Goal: Task Accomplishment & Management: Complete application form

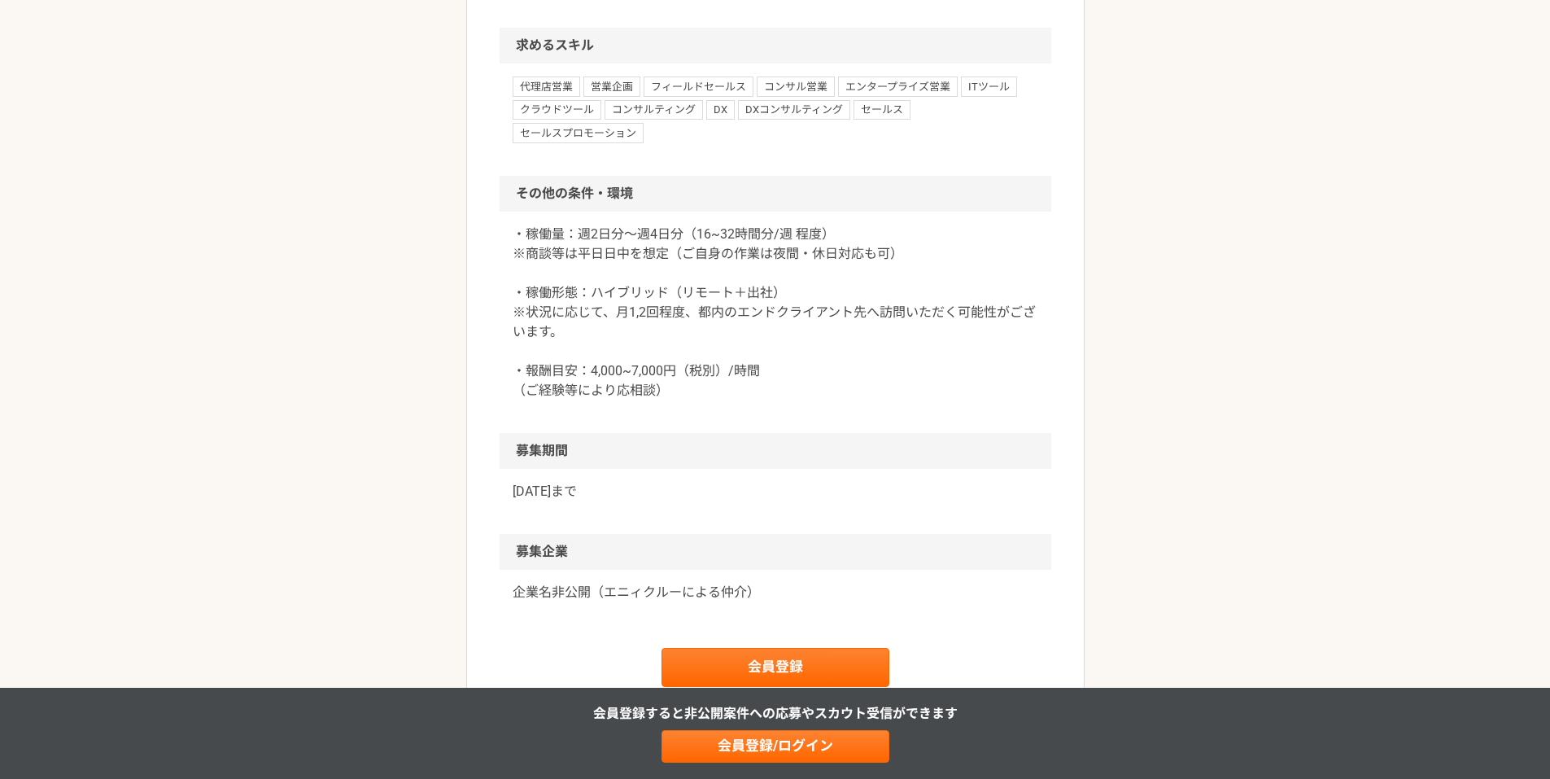
scroll to position [1519, 0]
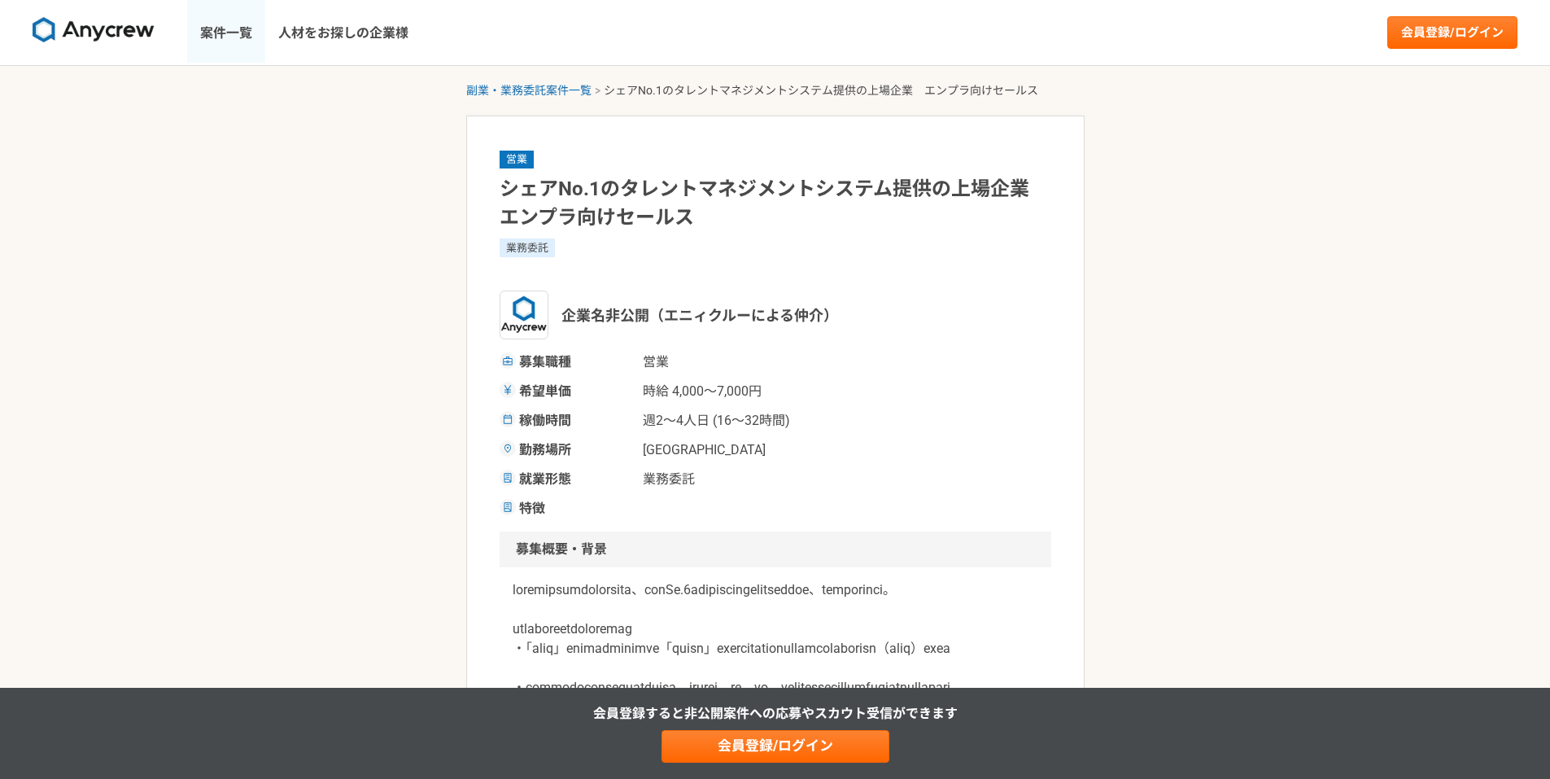
click at [236, 35] on link "案件一覧" at bounding box center [226, 32] width 78 height 65
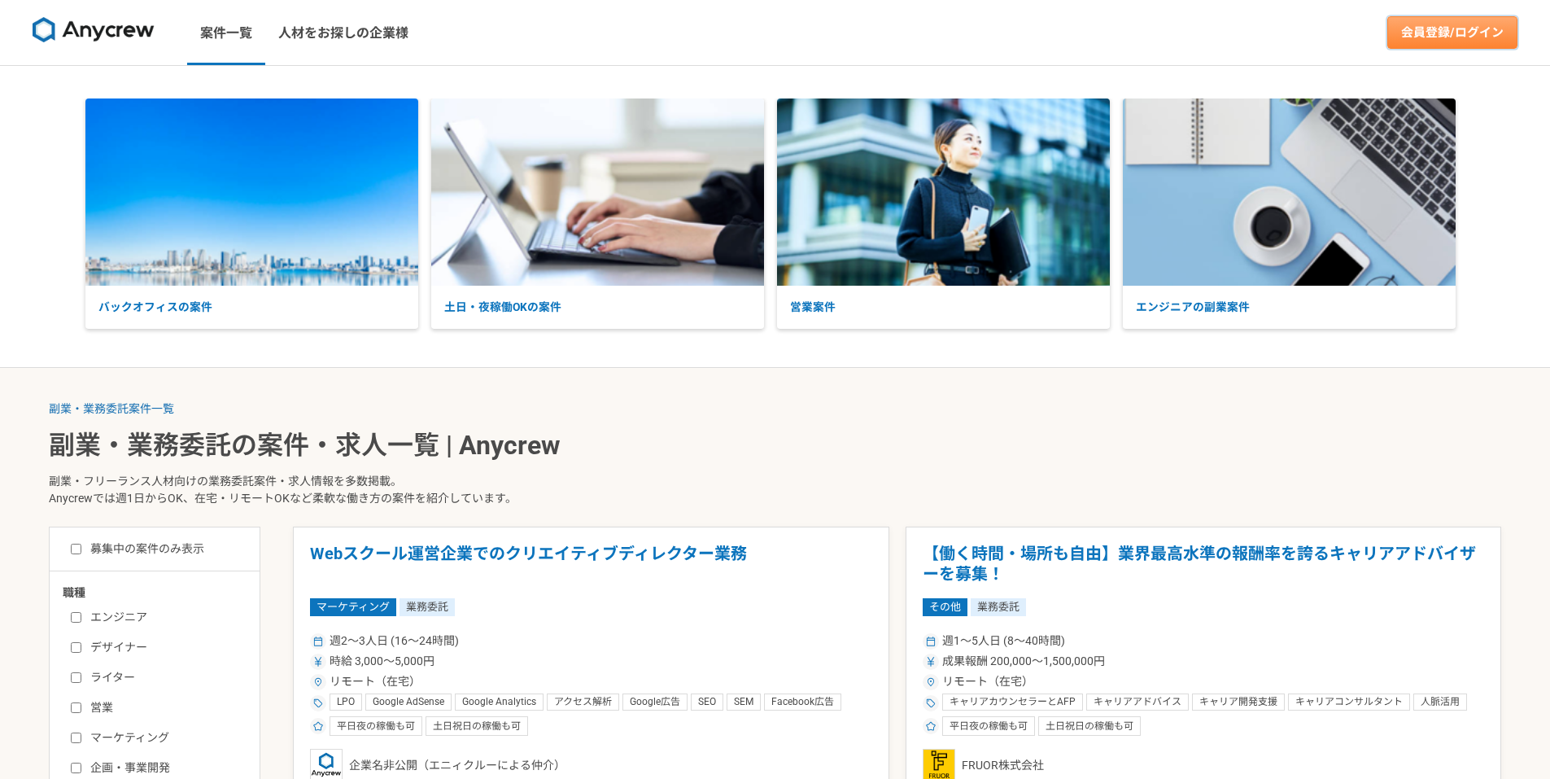
click at [1460, 27] on link "会員登録/ログイン" at bounding box center [1452, 32] width 130 height 33
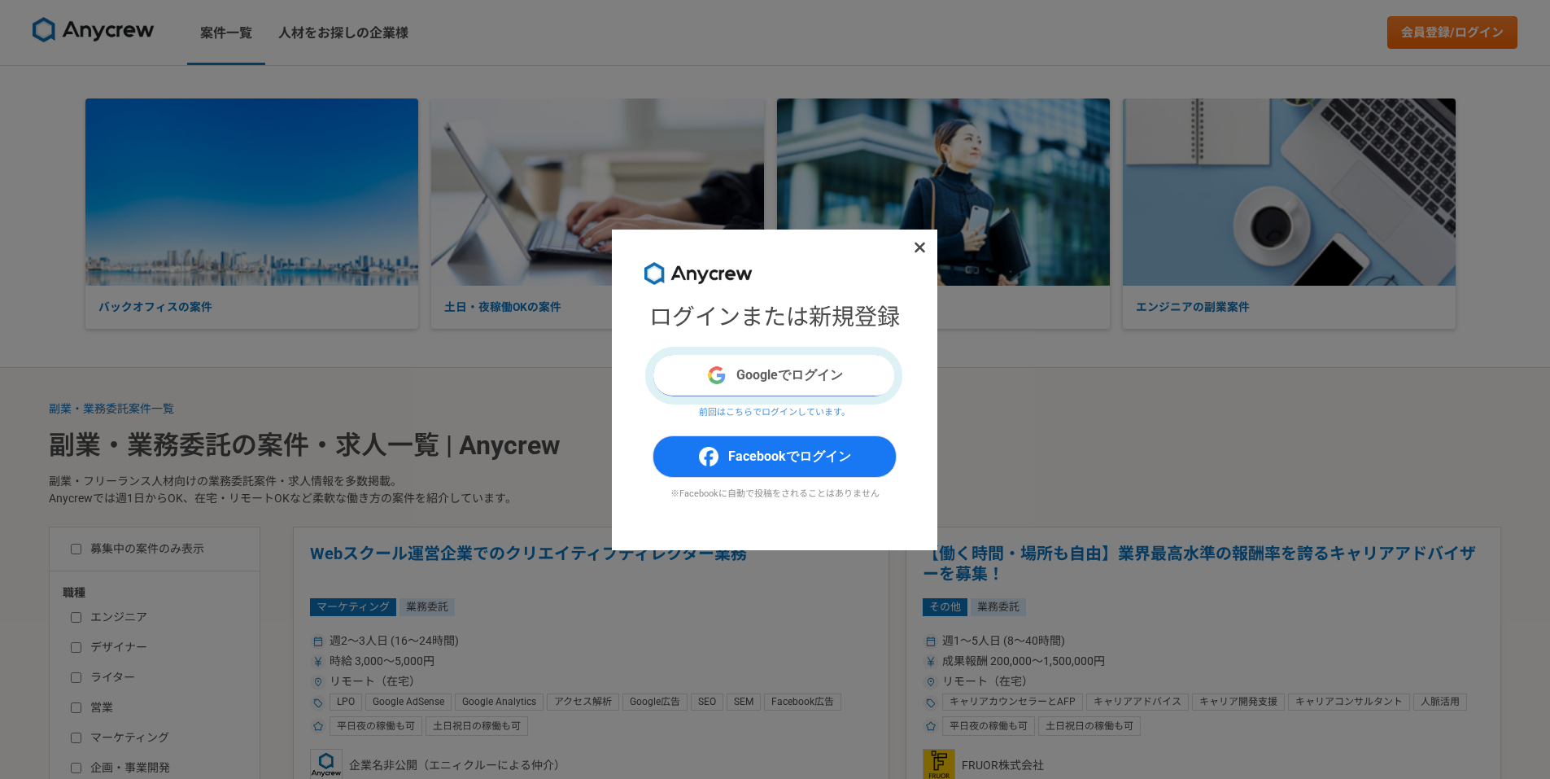
click at [802, 373] on button "Googleでログイン" at bounding box center [775, 375] width 244 height 42
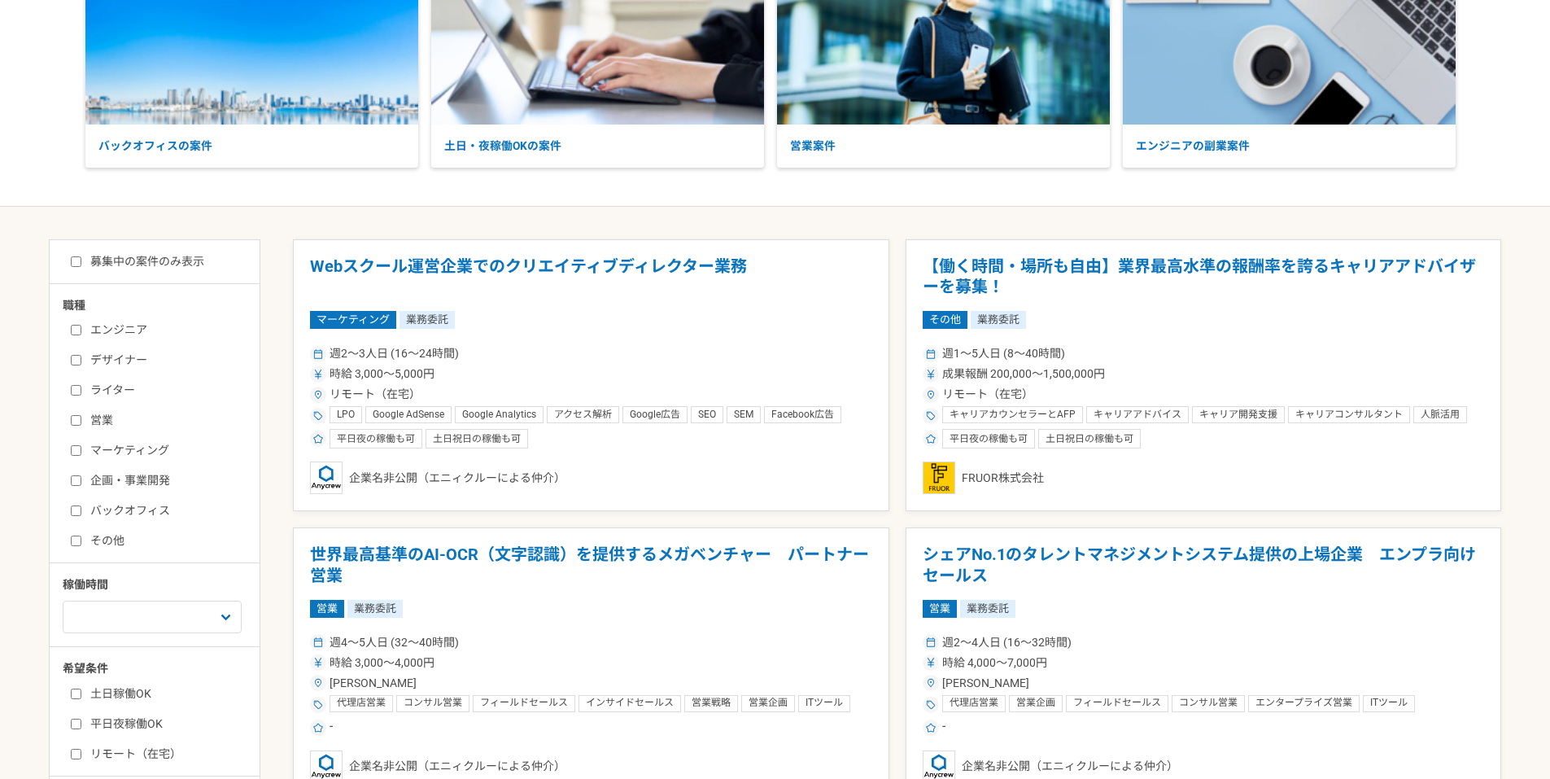
scroll to position [217, 0]
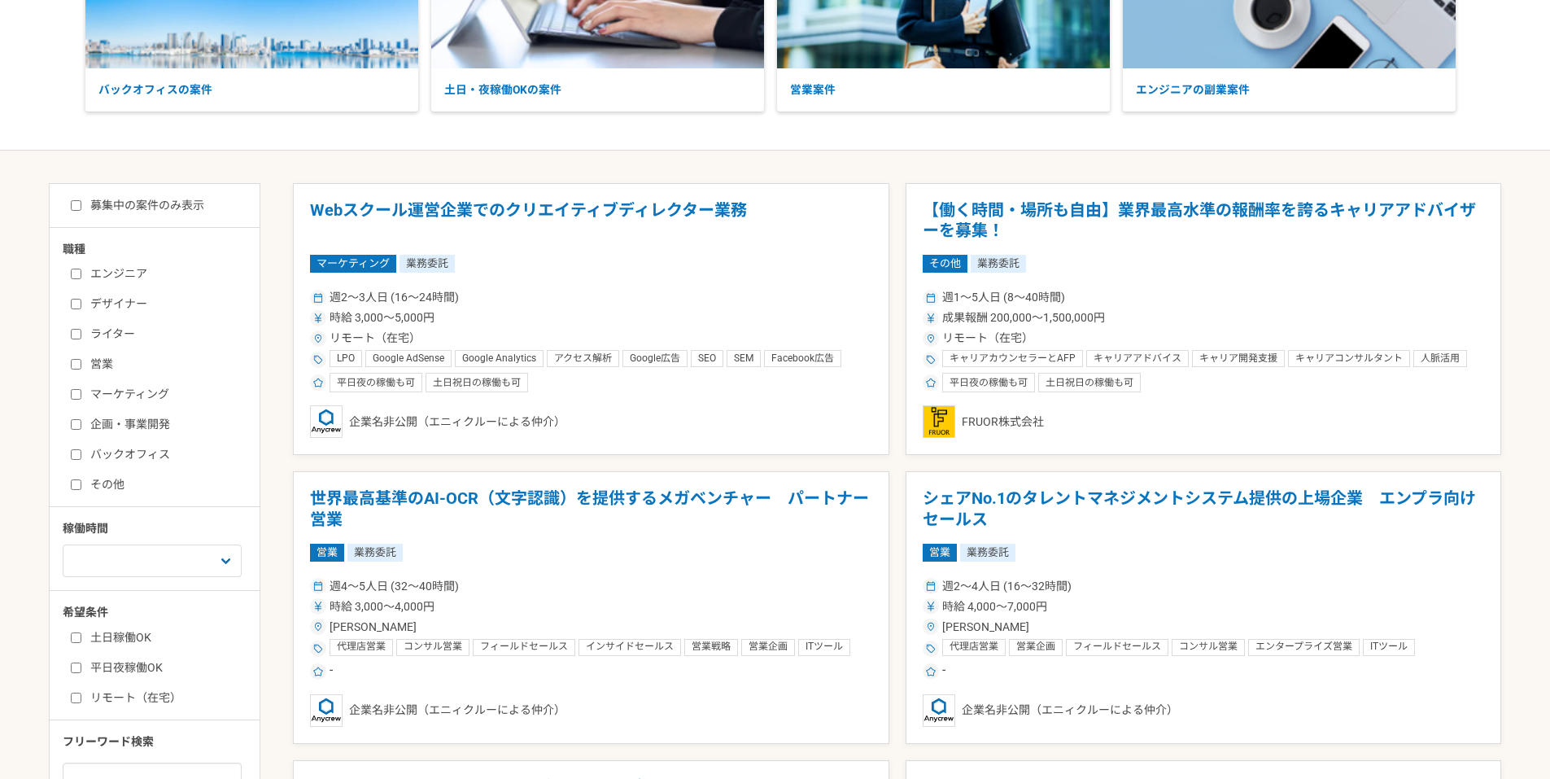
click at [133, 210] on label "募集中の案件のみ表示" at bounding box center [137, 205] width 133 height 17
click at [81, 210] on input "募集中の案件のみ表示" at bounding box center [76, 205] width 11 height 11
checkbox input "true"
click at [74, 359] on input "営業" at bounding box center [76, 364] width 11 height 11
checkbox input "true"
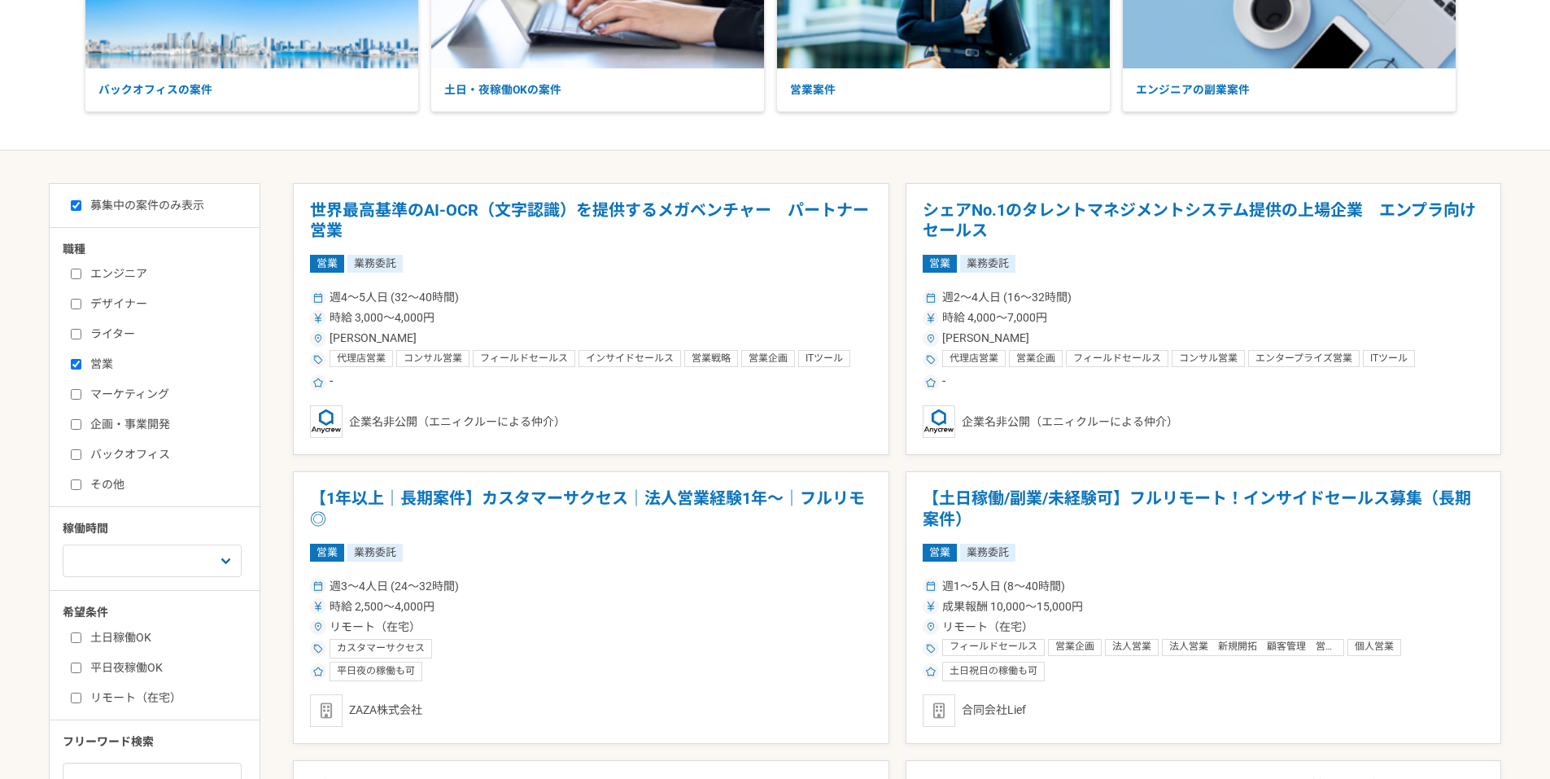
click at [71, 394] on input "マーケティング" at bounding box center [76, 394] width 11 height 11
checkbox input "true"
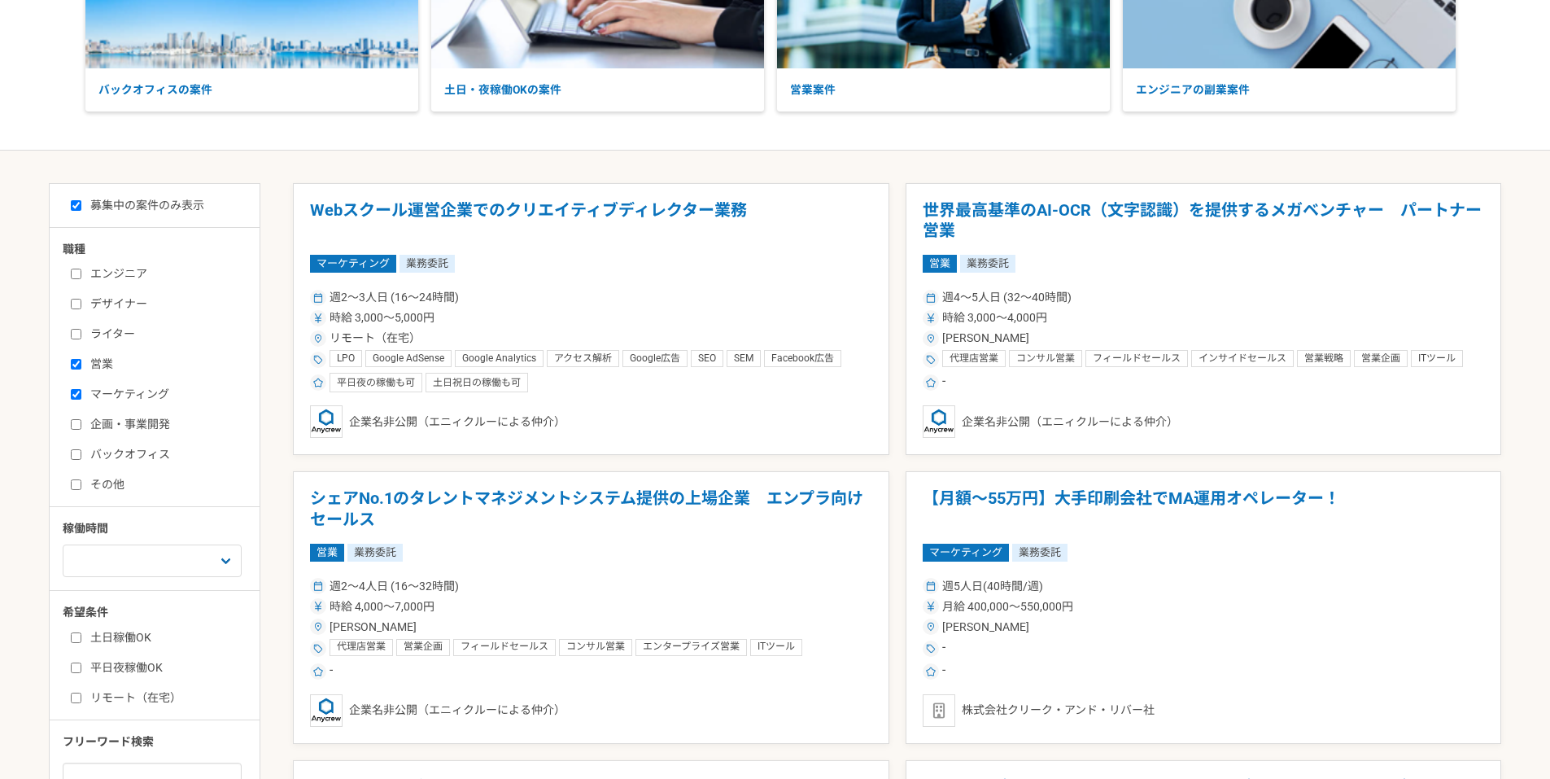
click at [71, 424] on input "企画・事業開発" at bounding box center [76, 424] width 11 height 11
checkbox input "true"
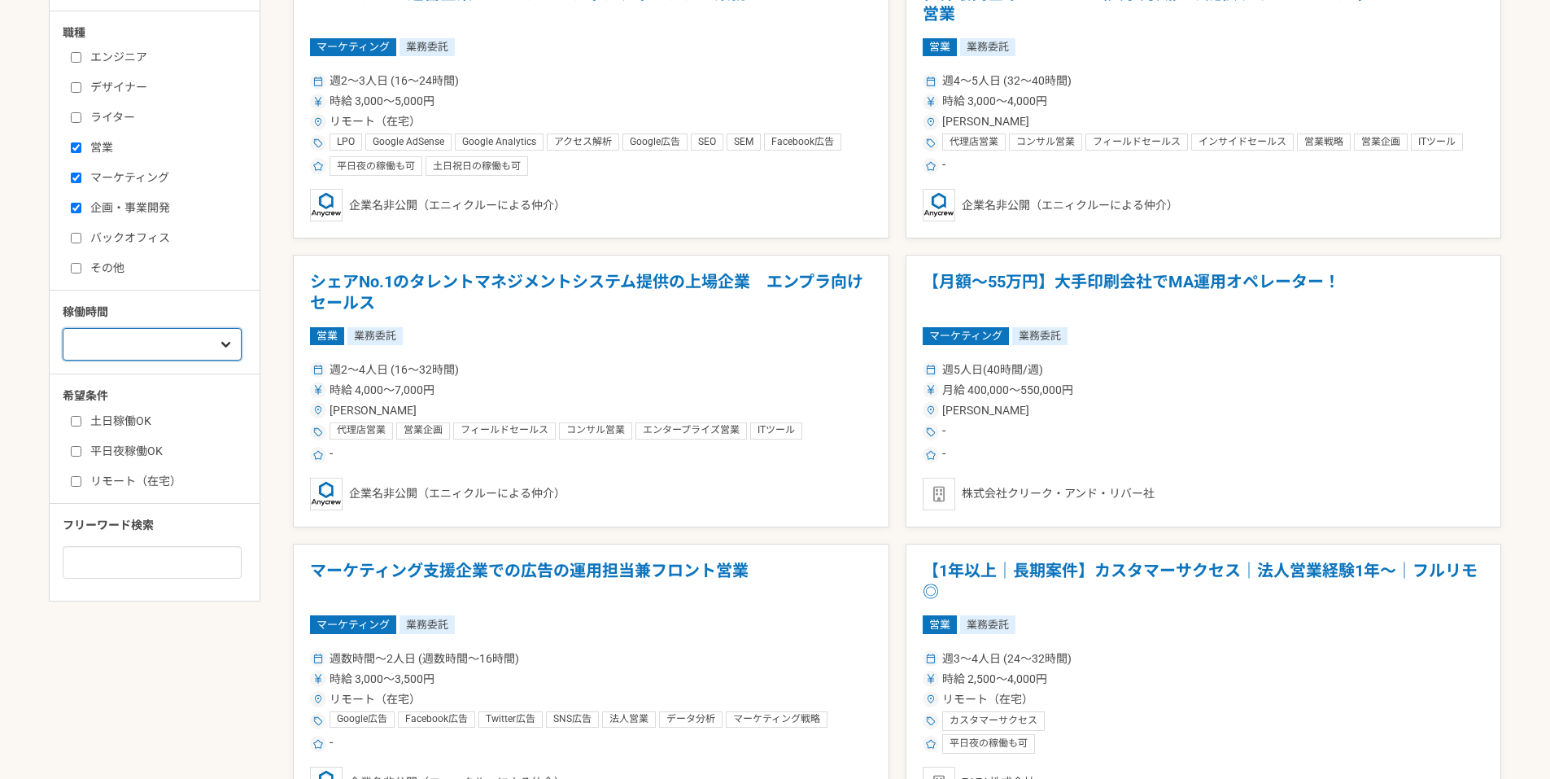
click at [225, 344] on select "週1人日（8時間）以下 週2人日（16時間）以下 週3人日（24時間）以下 週4人日（32時間）以下 週5人日（40時間）以下" at bounding box center [152, 344] width 179 height 33
click at [227, 302] on div "職種 エンジニア デザイナー ライター 営業 マーケティング 企画・事業開発 バックオフィス その他 稼働時間 週1人日（8時間）以下 週2人日（16時間）以…" at bounding box center [155, 301] width 210 height 554
click at [114, 487] on label "リモート（在宅）" at bounding box center [164, 481] width 187 height 17
click at [81, 487] on input "リモート（在宅）" at bounding box center [76, 481] width 11 height 11
checkbox input "true"
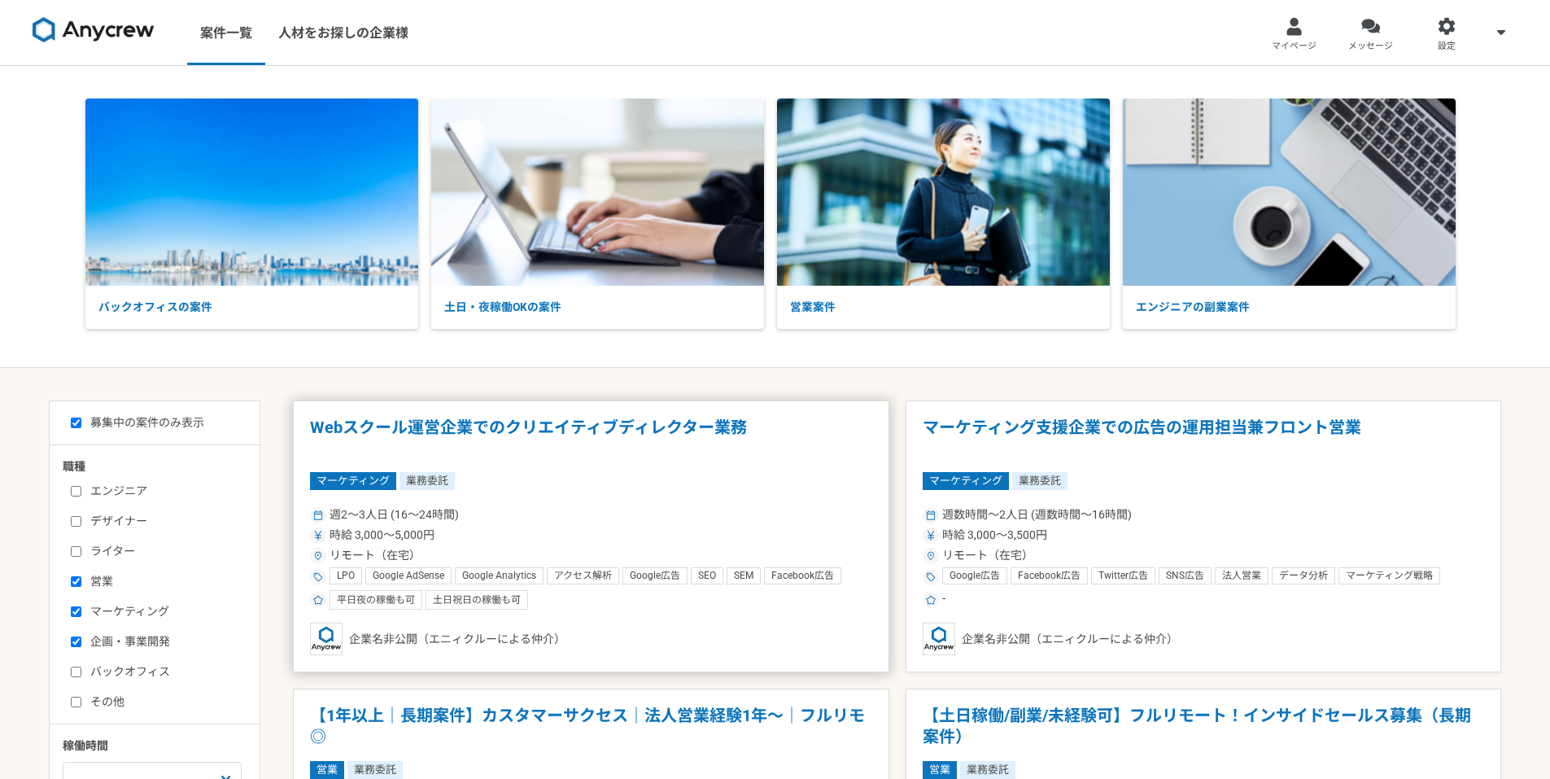
scroll to position [217, 0]
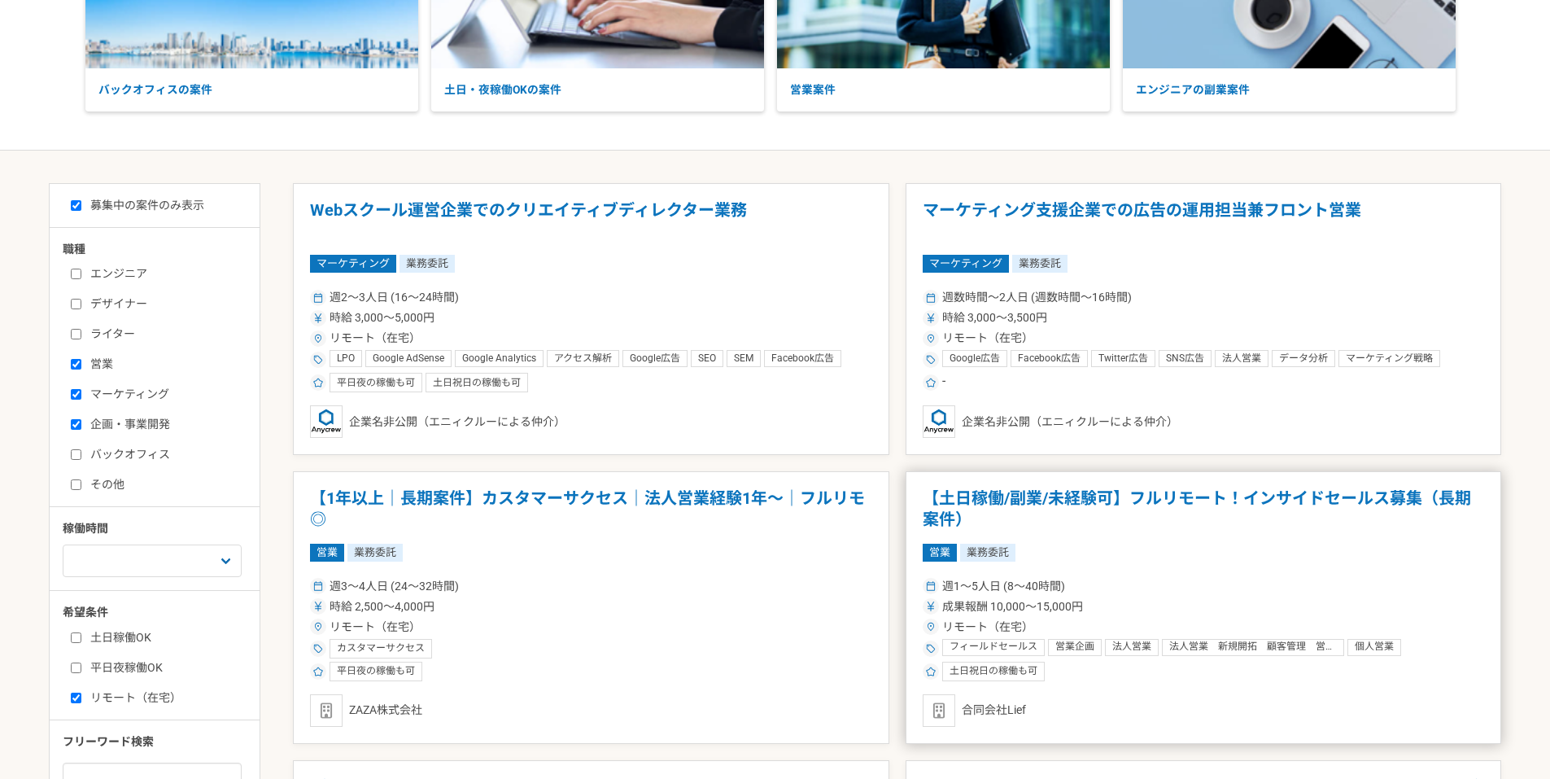
click at [944, 709] on img at bounding box center [939, 710] width 33 height 33
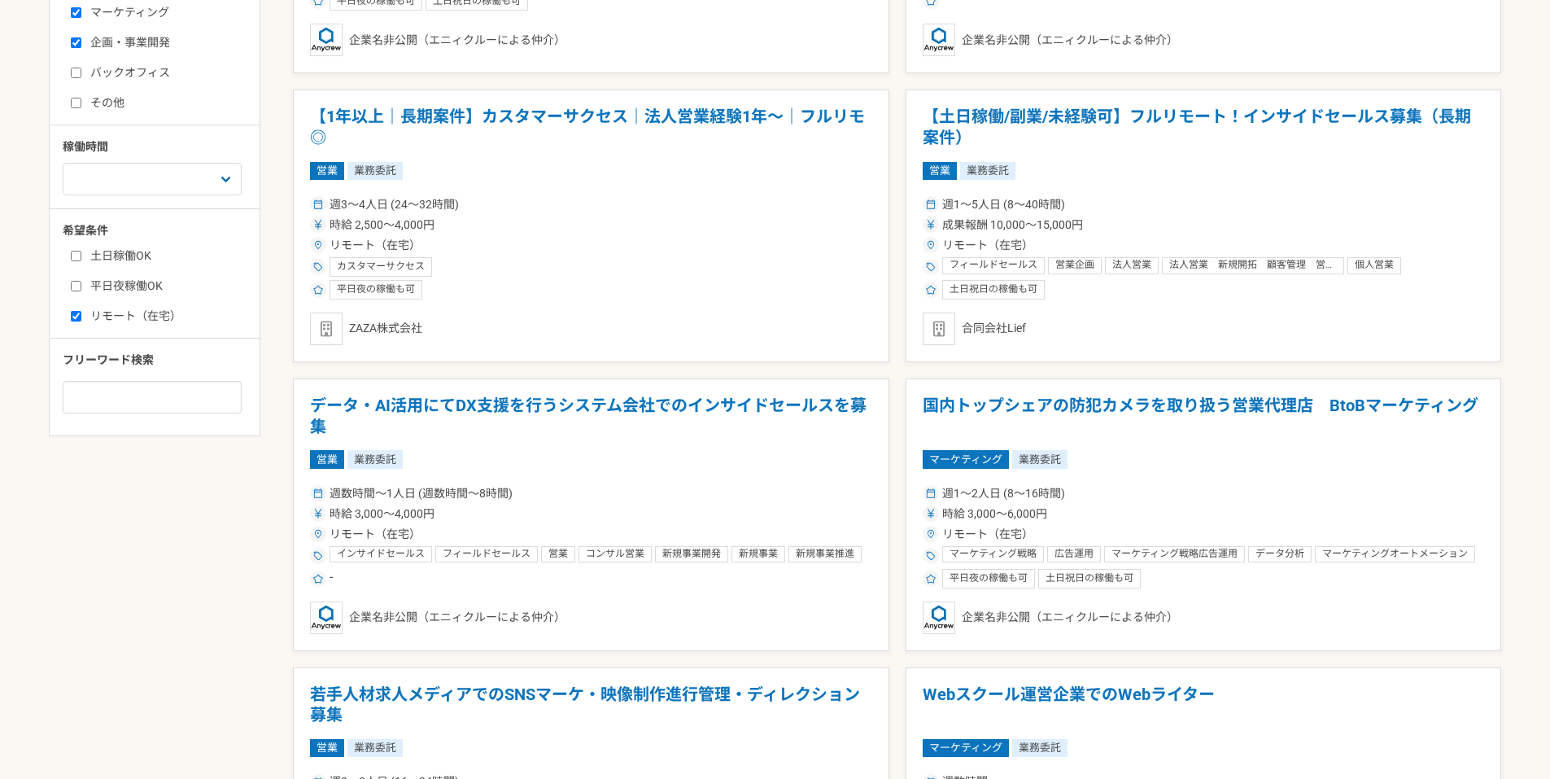
scroll to position [651, 0]
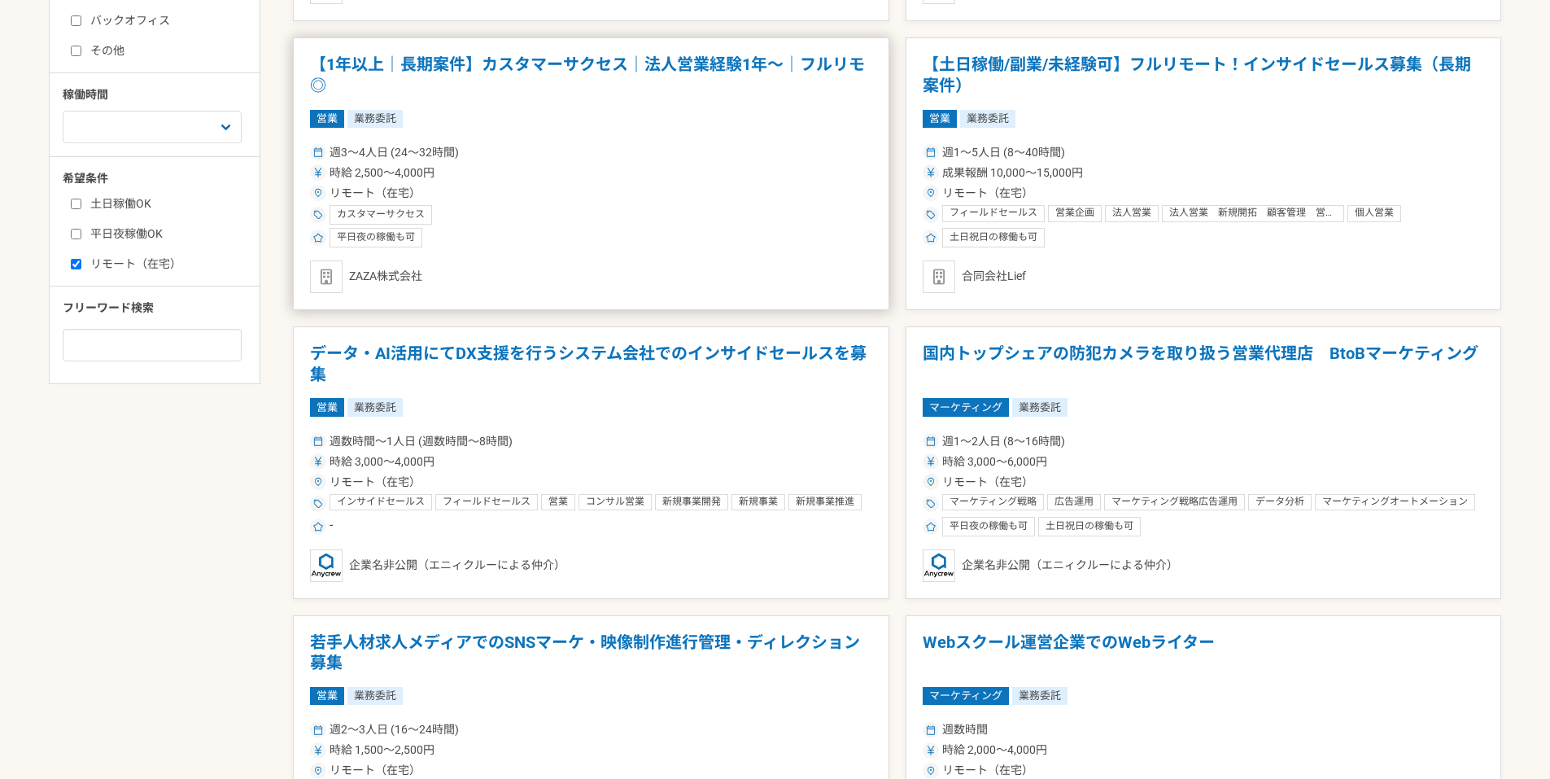
click at [331, 276] on img at bounding box center [326, 276] width 33 height 33
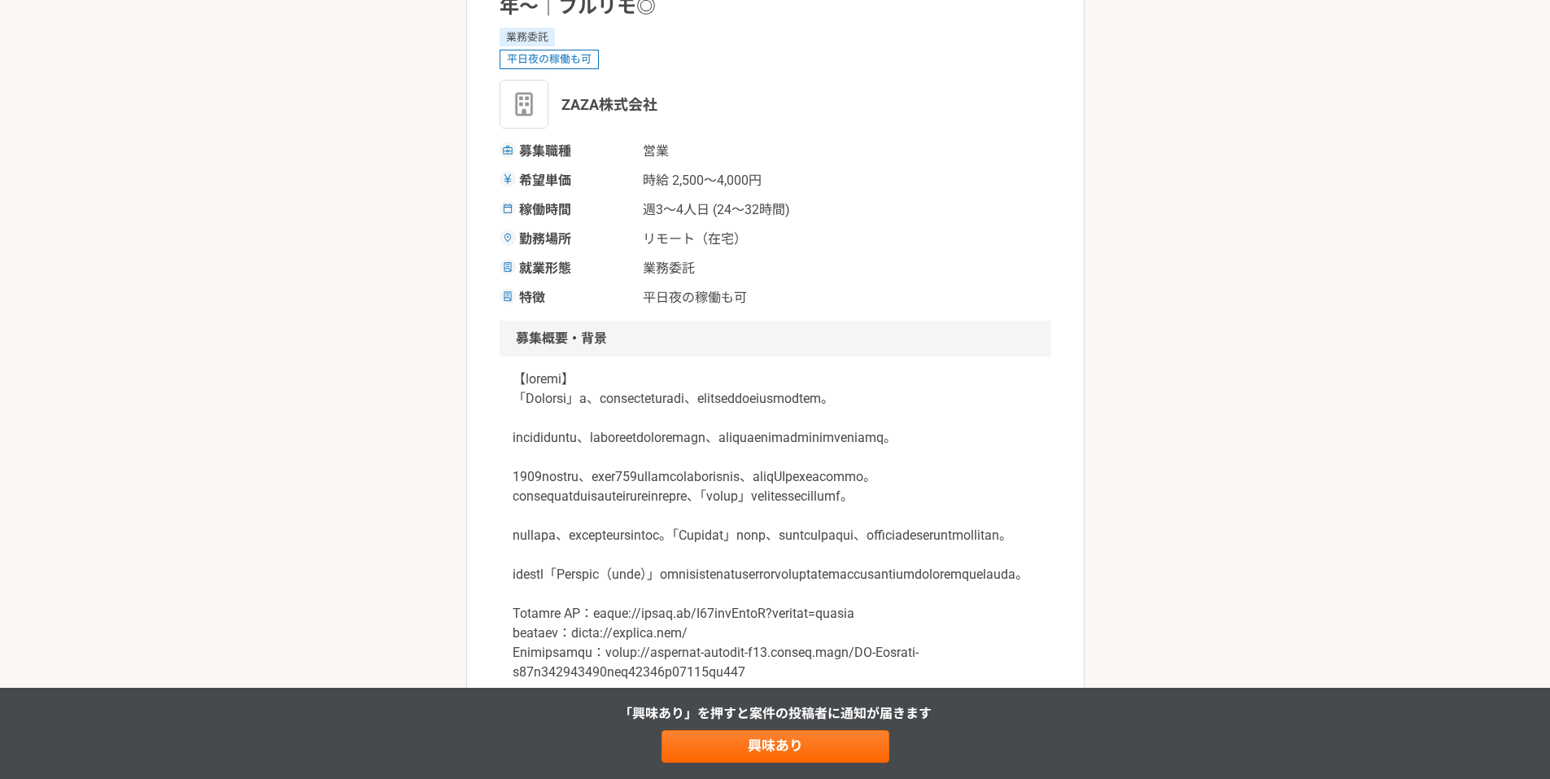
scroll to position [217, 0]
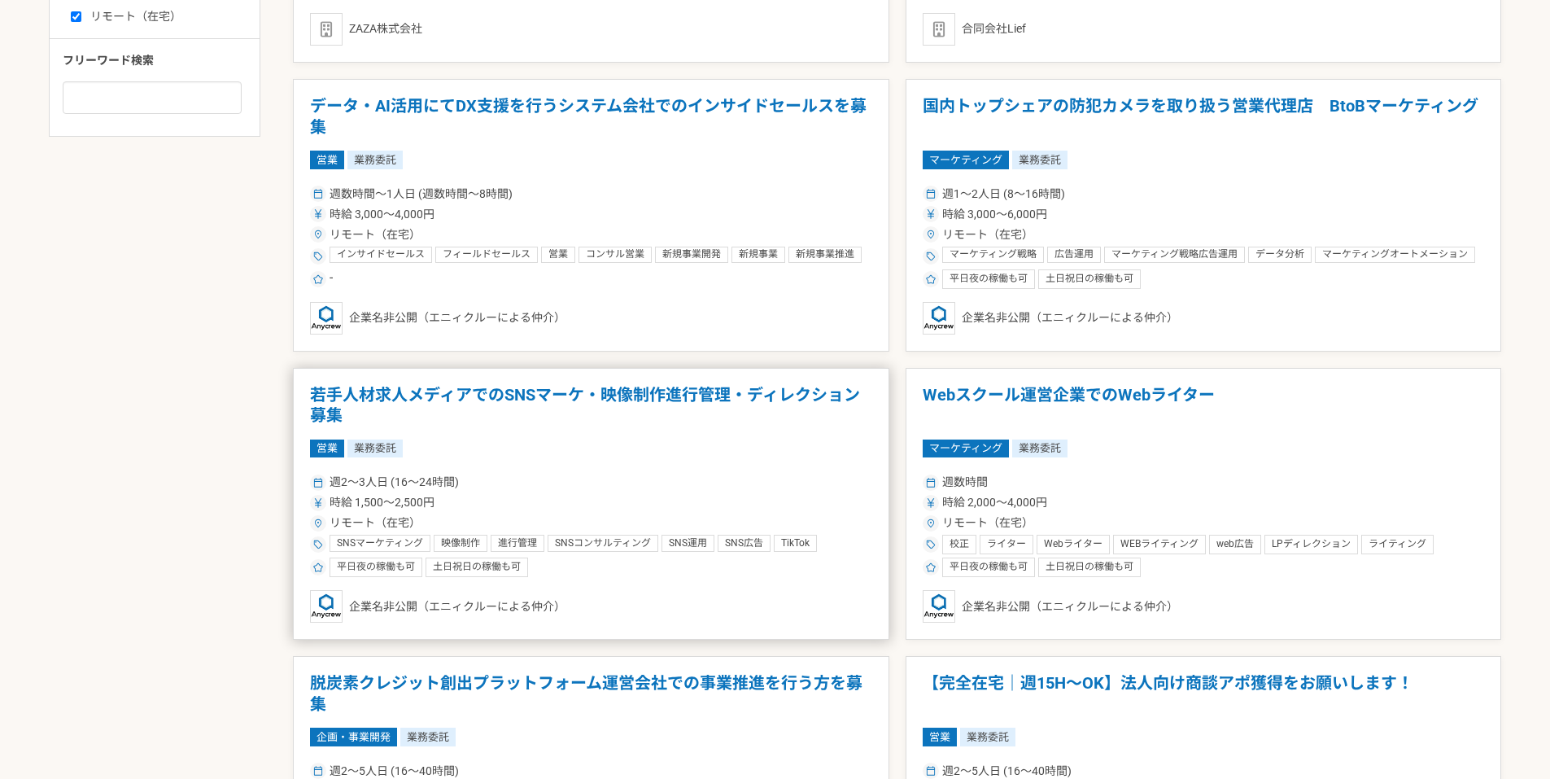
scroll to position [868, 0]
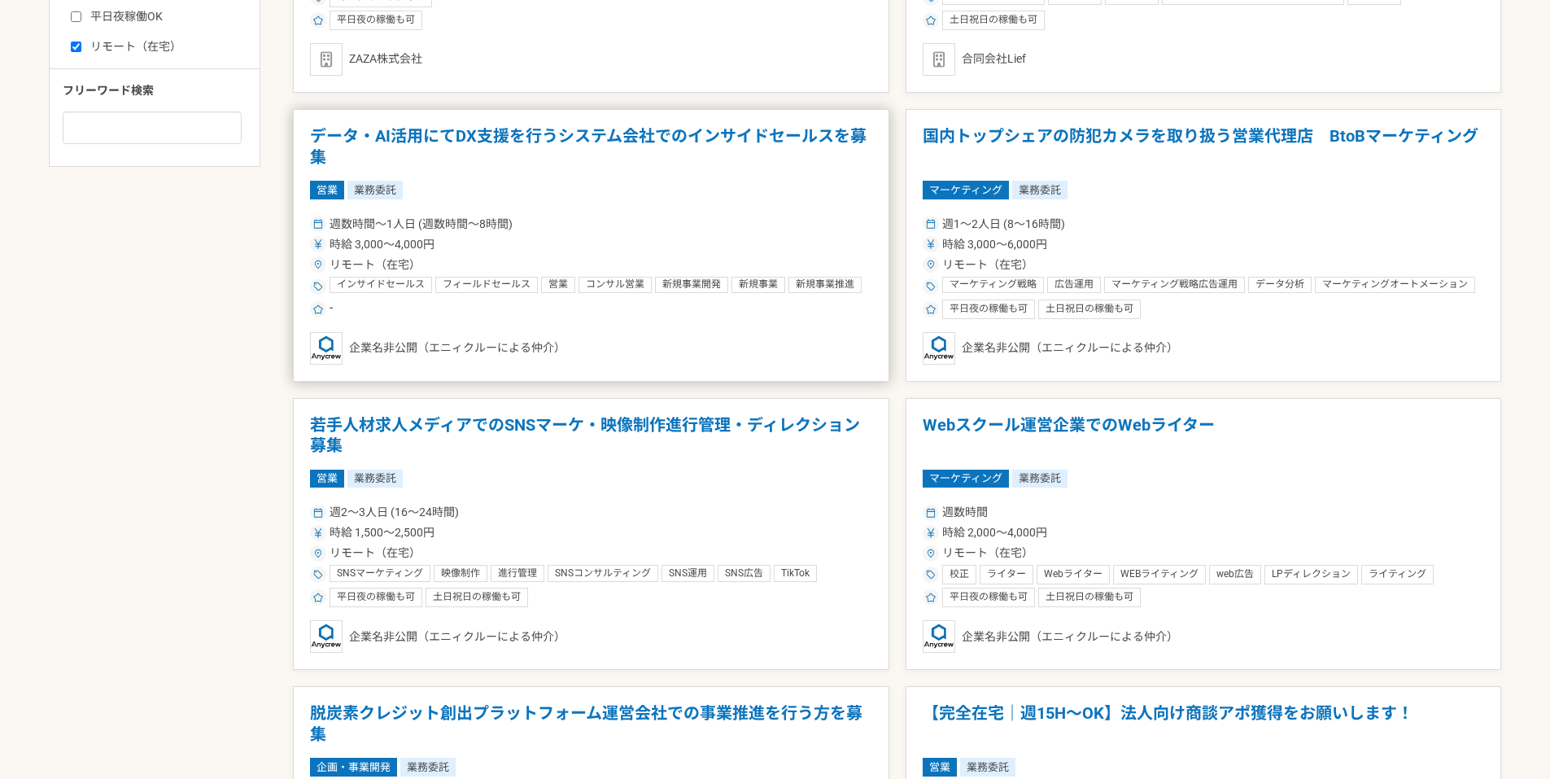
click at [320, 356] on img at bounding box center [326, 348] width 33 height 33
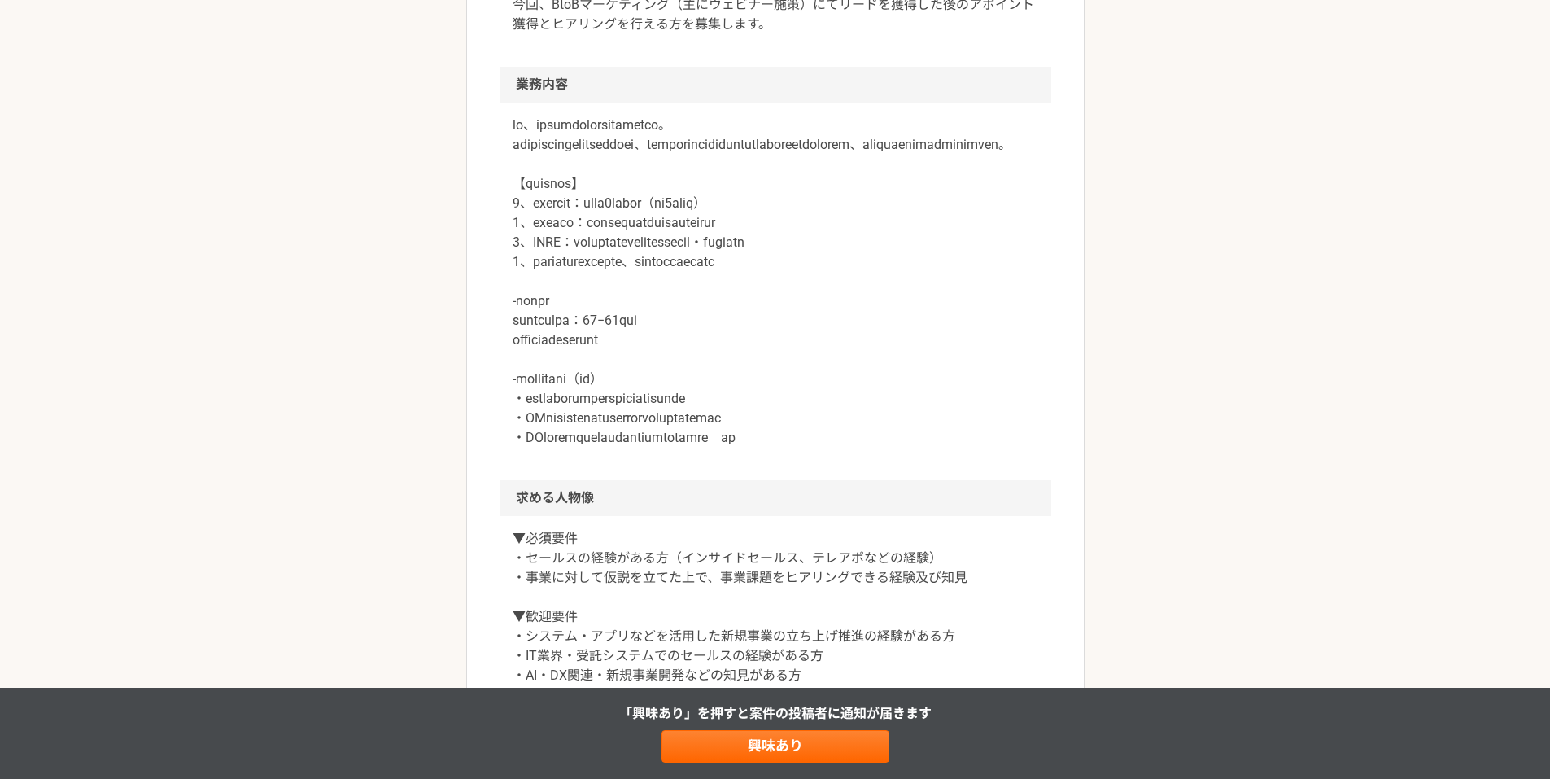
scroll to position [434, 0]
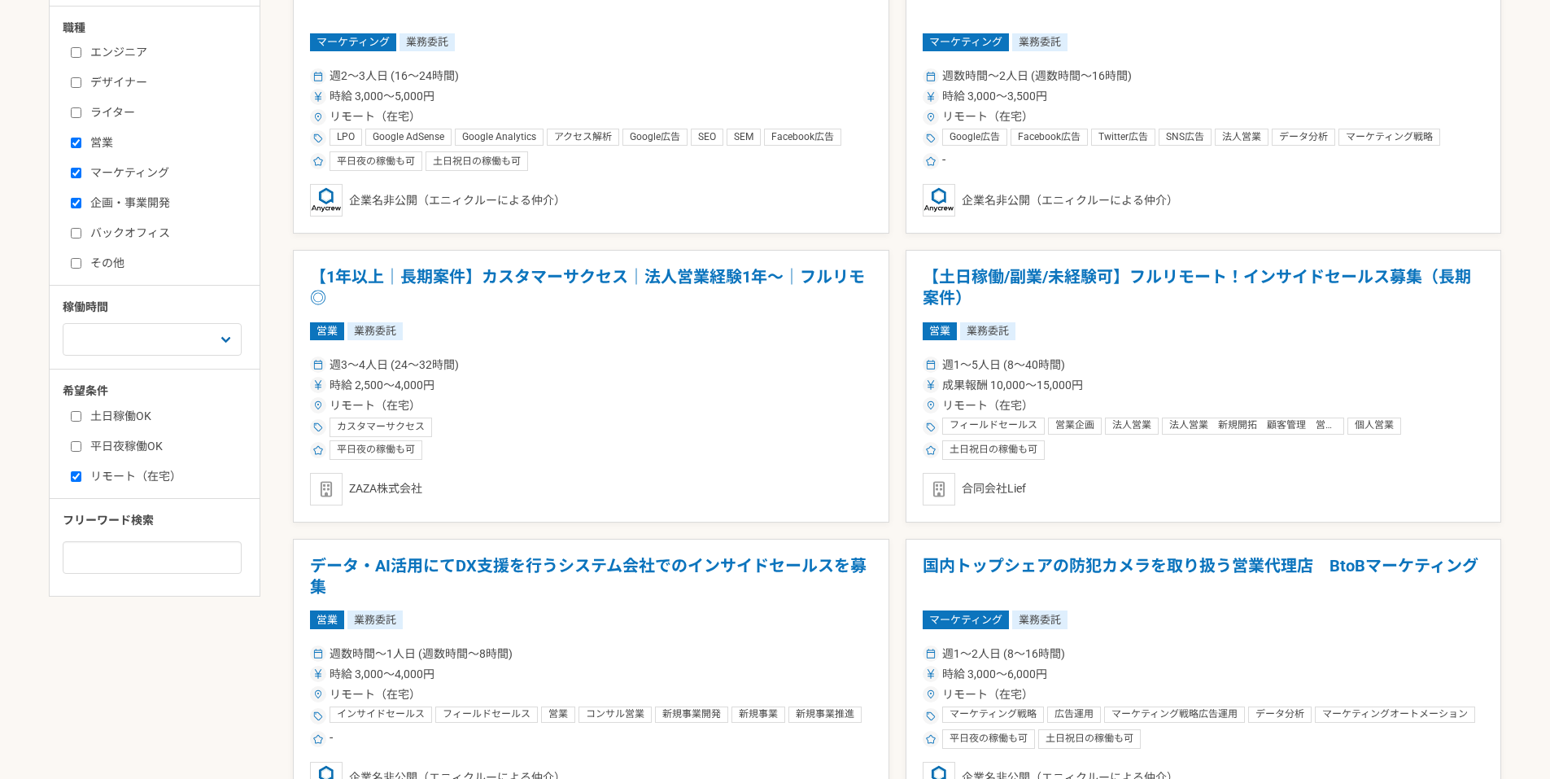
scroll to position [868, 0]
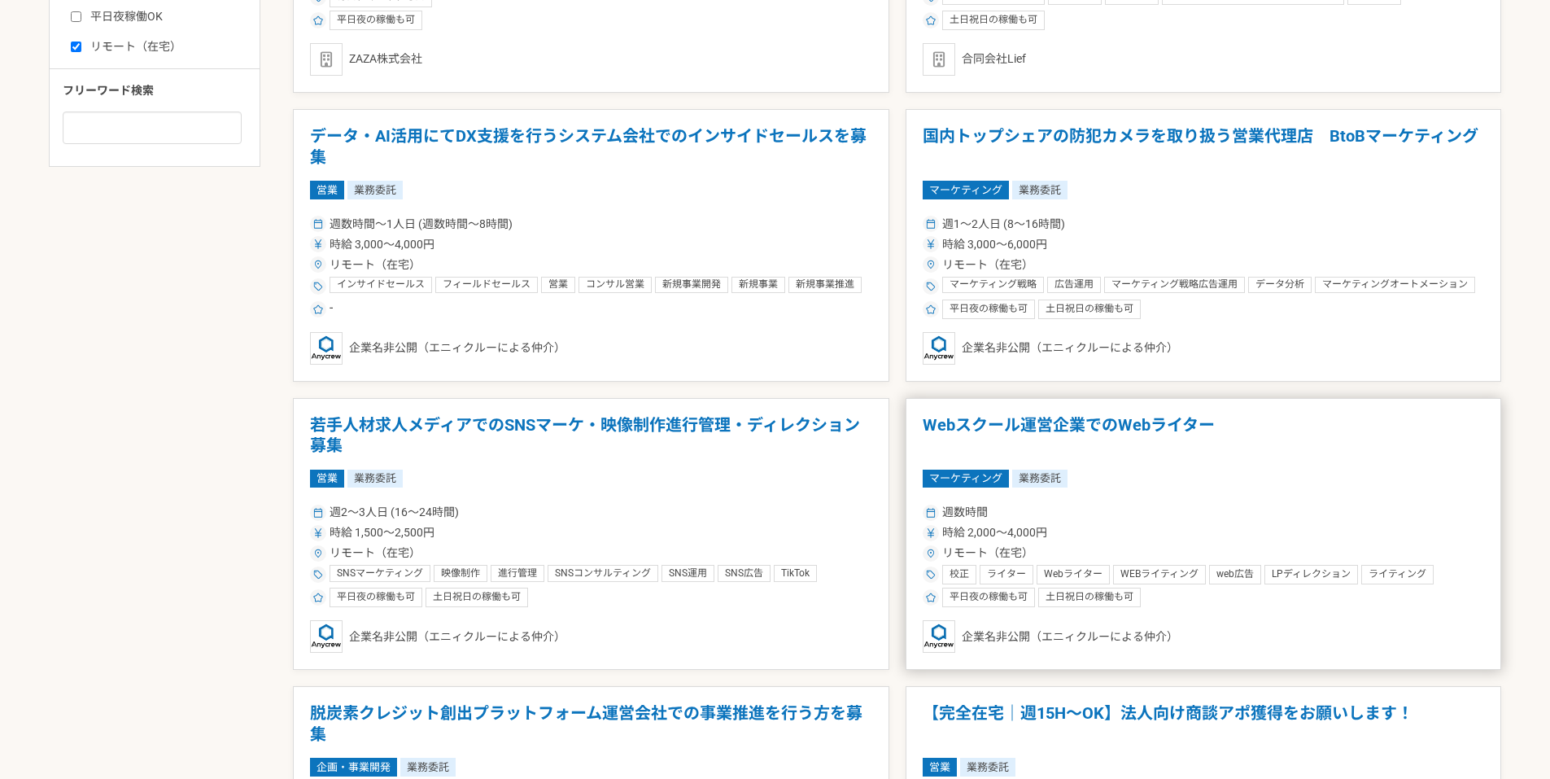
click at [952, 630] on img at bounding box center [939, 636] width 33 height 33
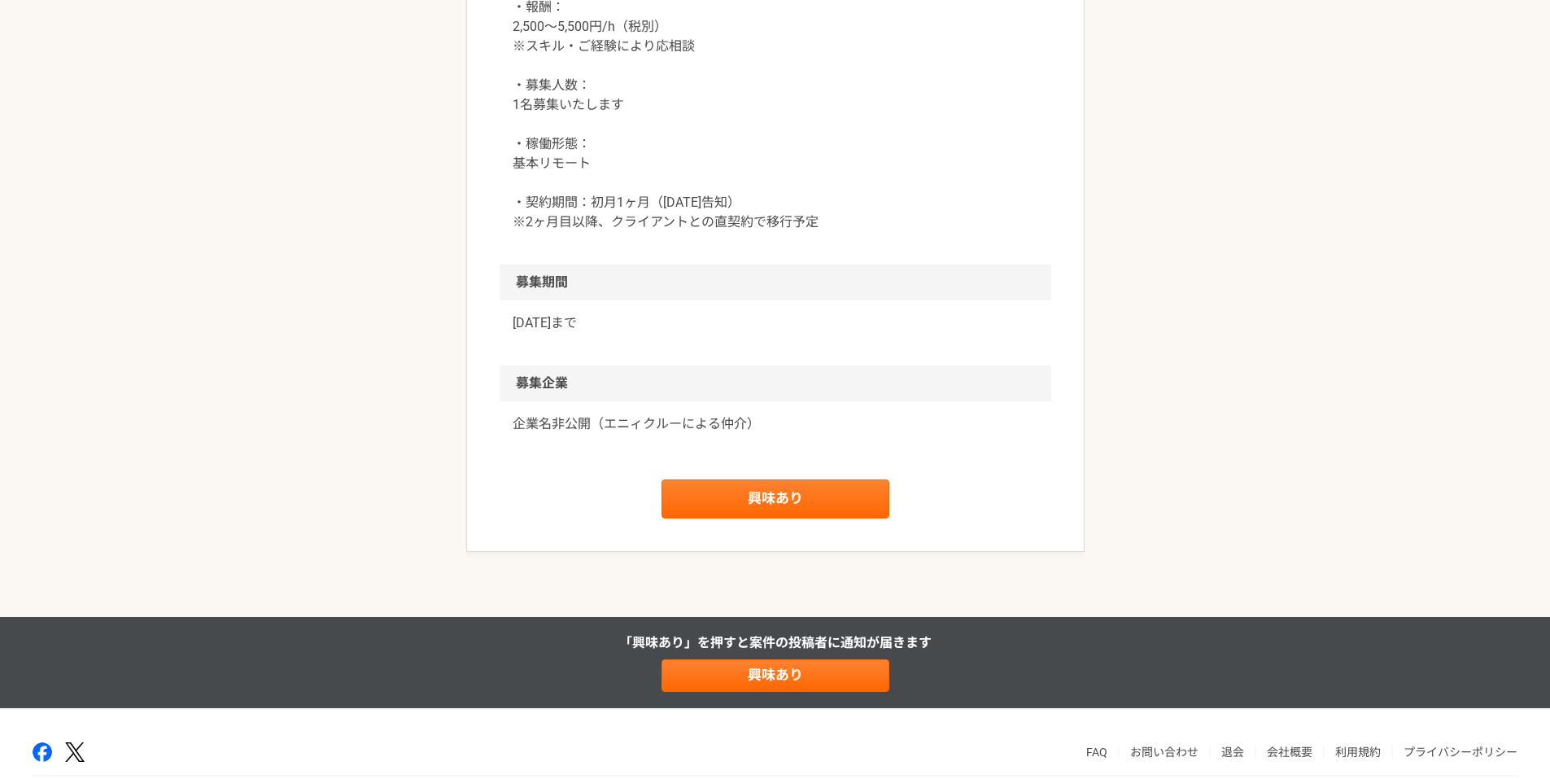
scroll to position [1519, 0]
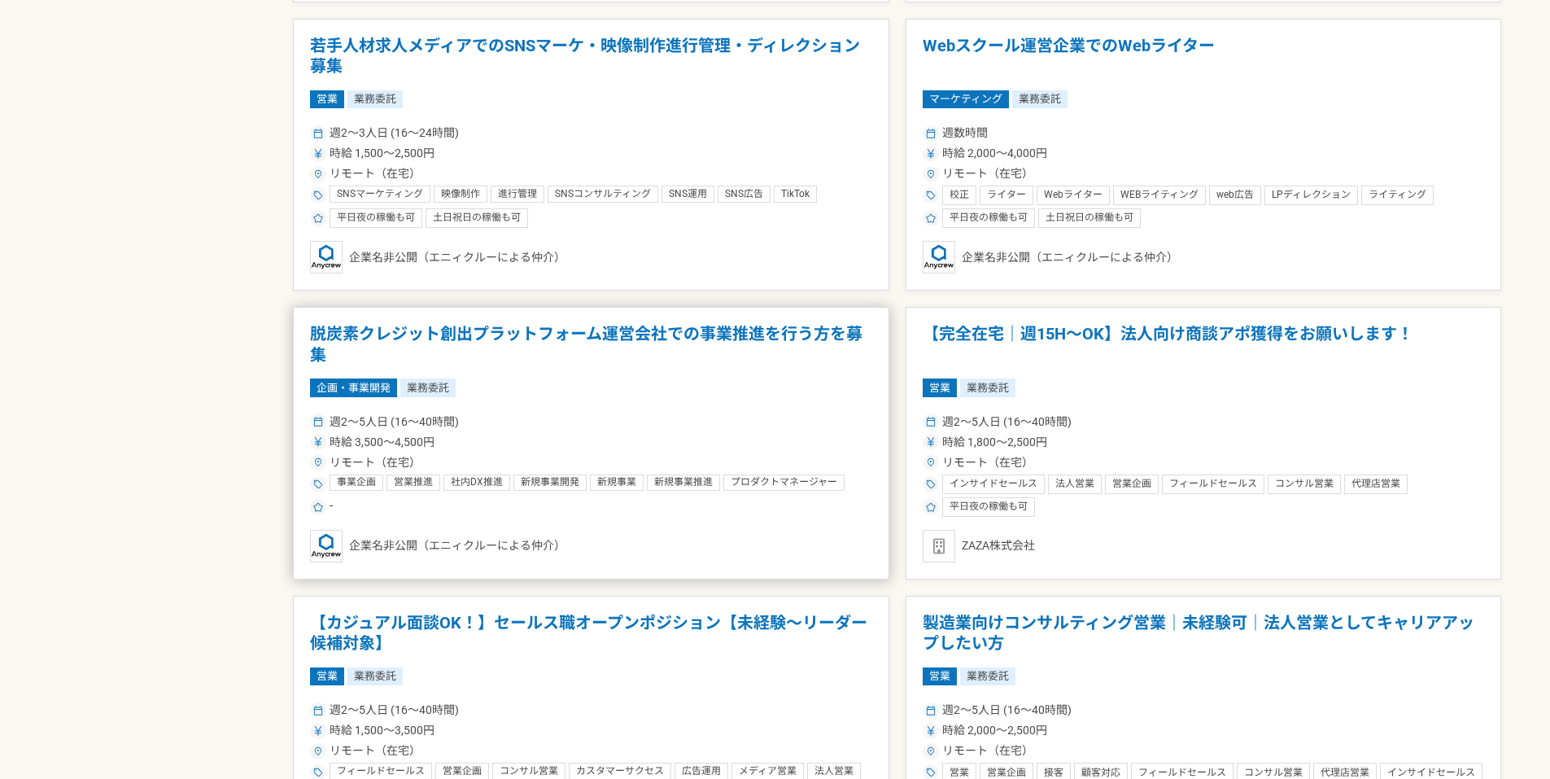
scroll to position [1302, 0]
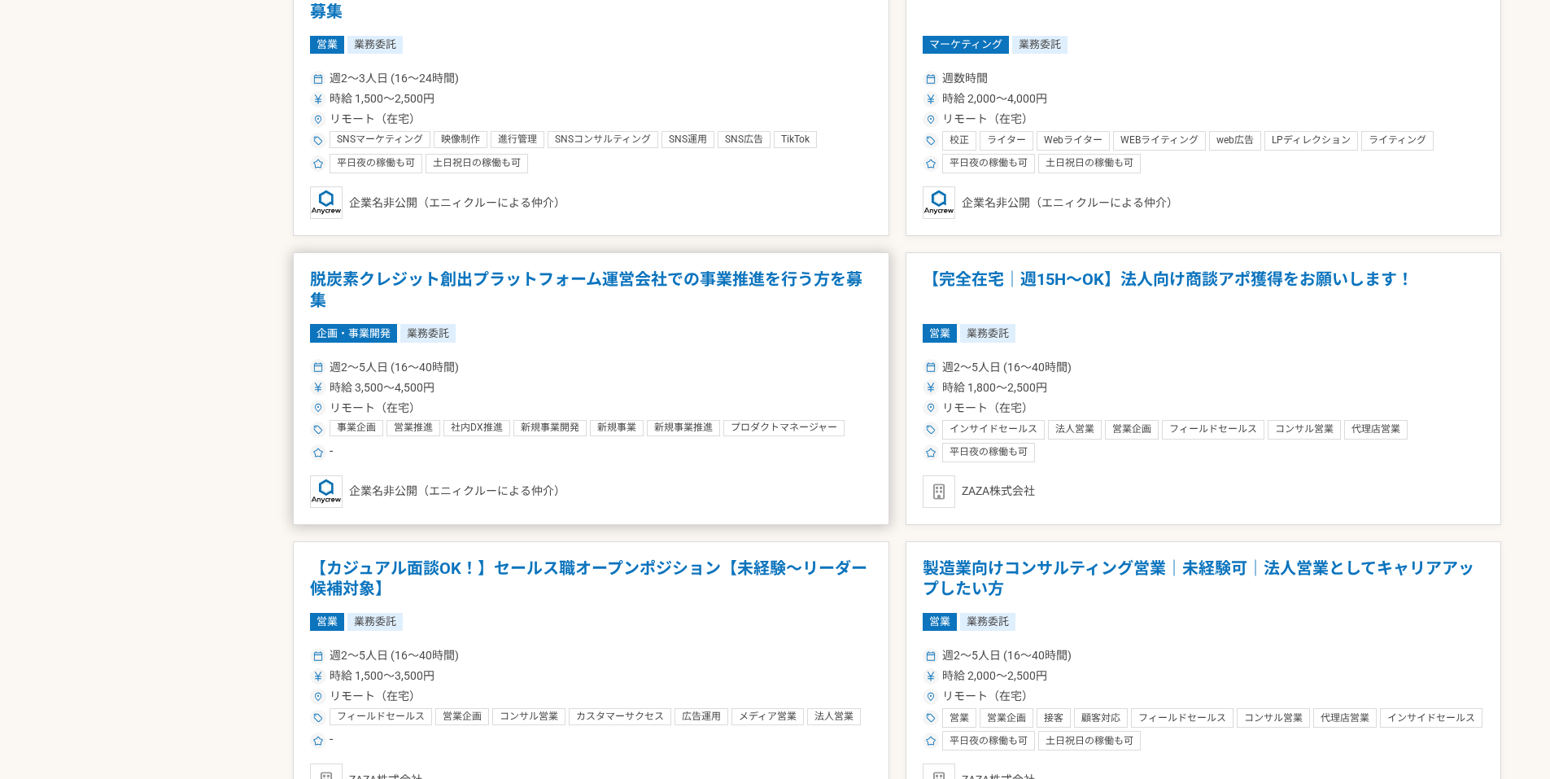
click at [596, 374] on div "週2〜5人日 (16〜40時間)" at bounding box center [591, 367] width 562 height 17
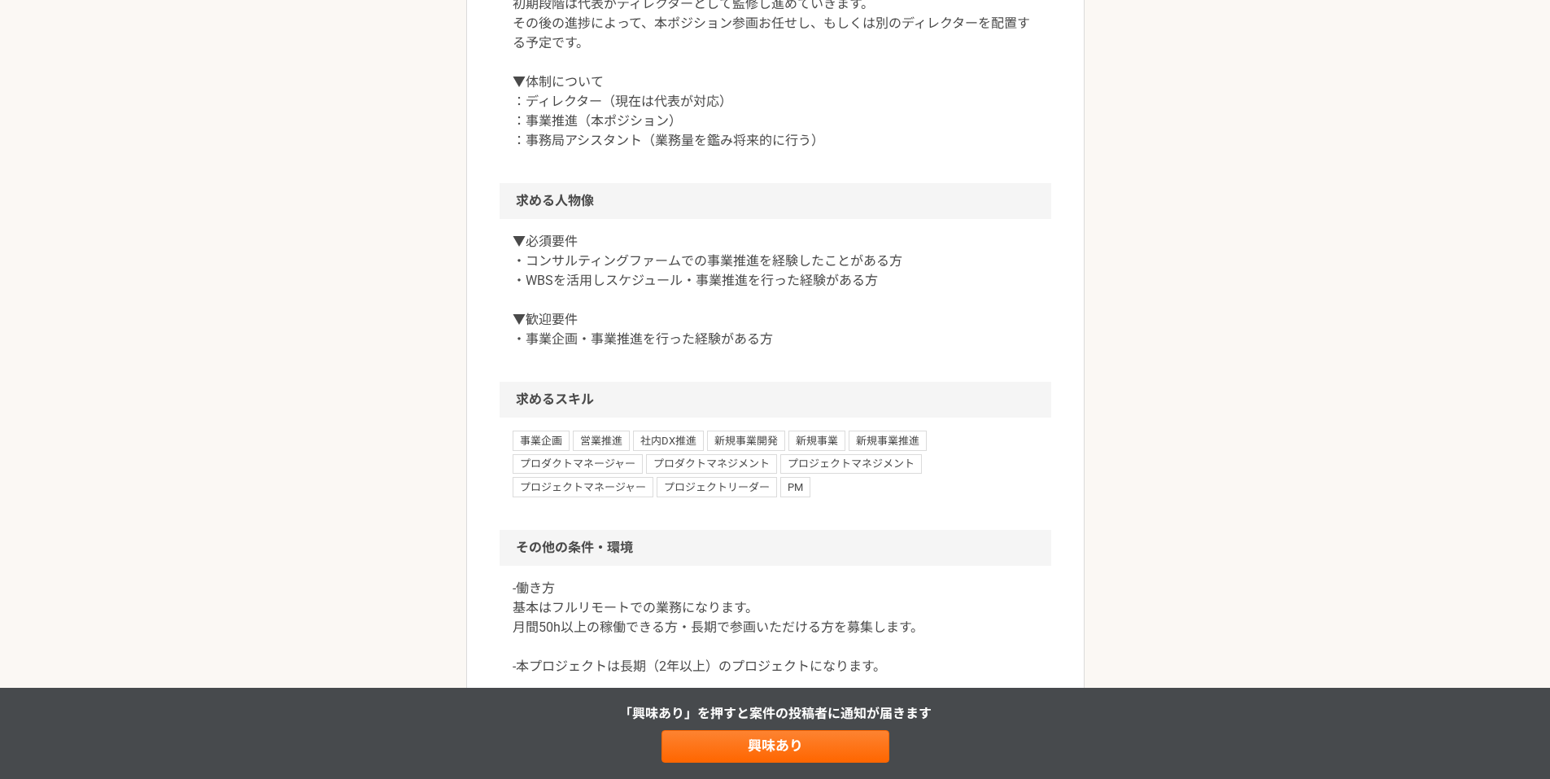
scroll to position [651, 0]
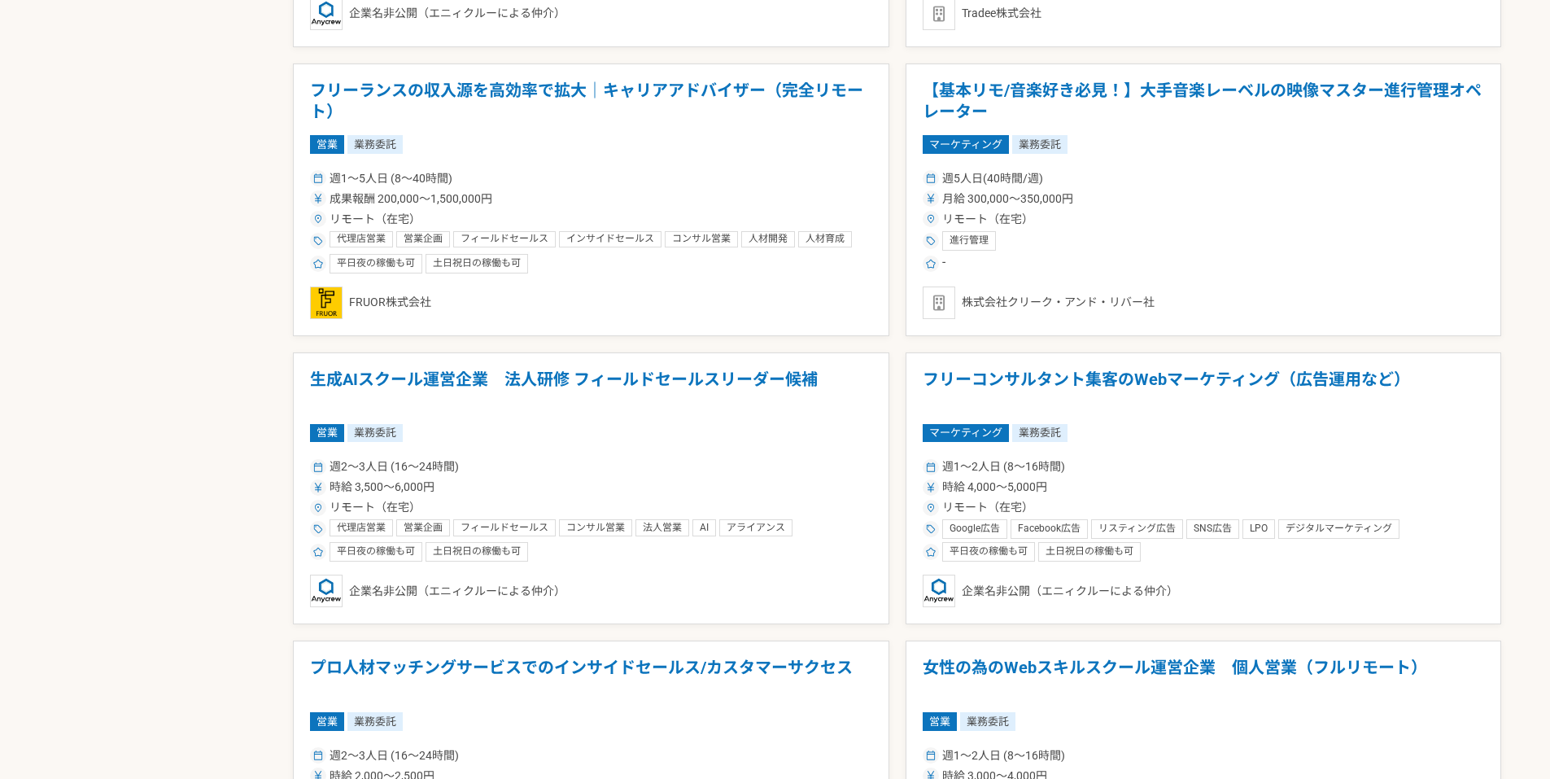
scroll to position [2387, 0]
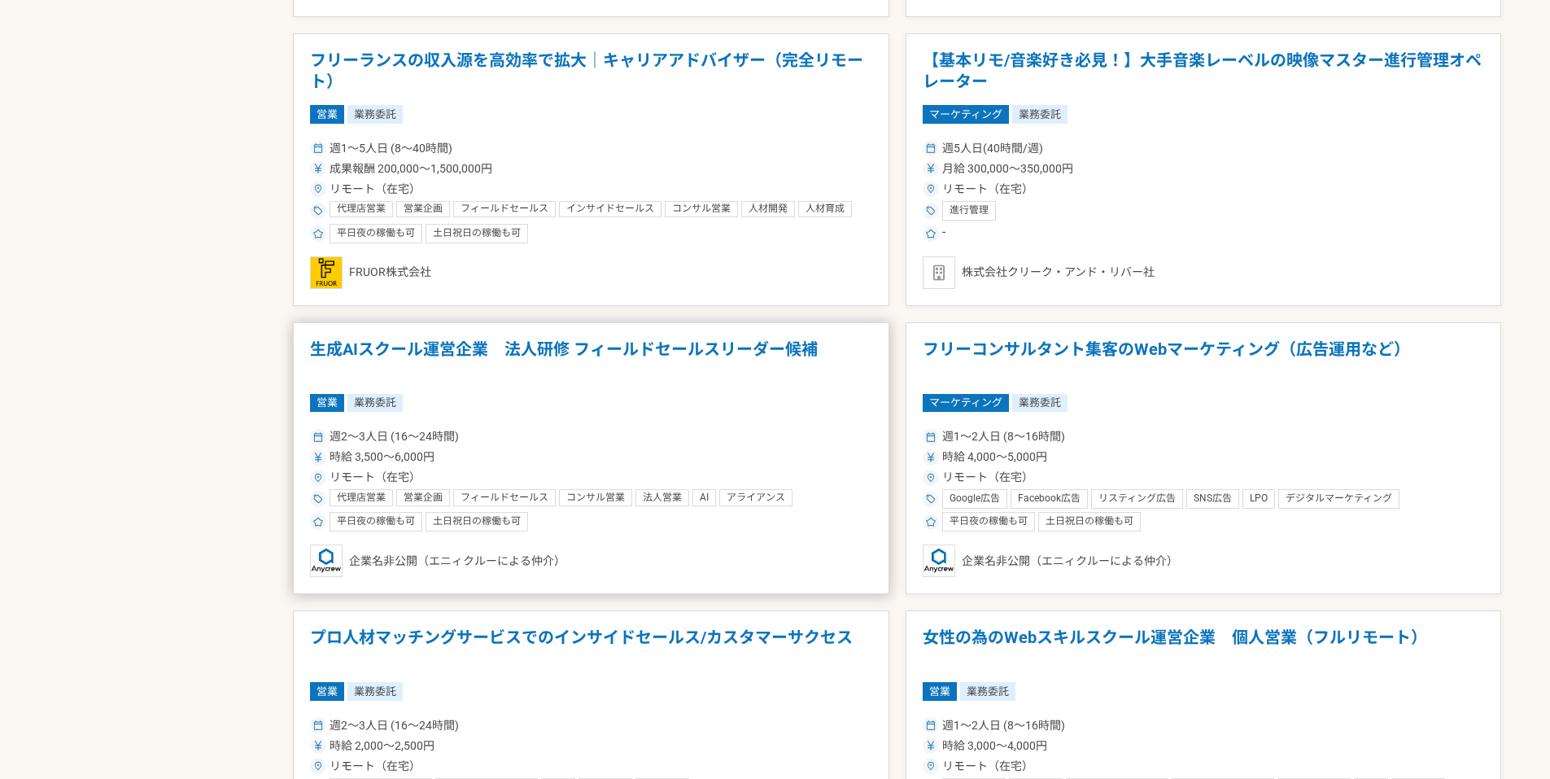
click at [330, 567] on img at bounding box center [326, 560] width 33 height 33
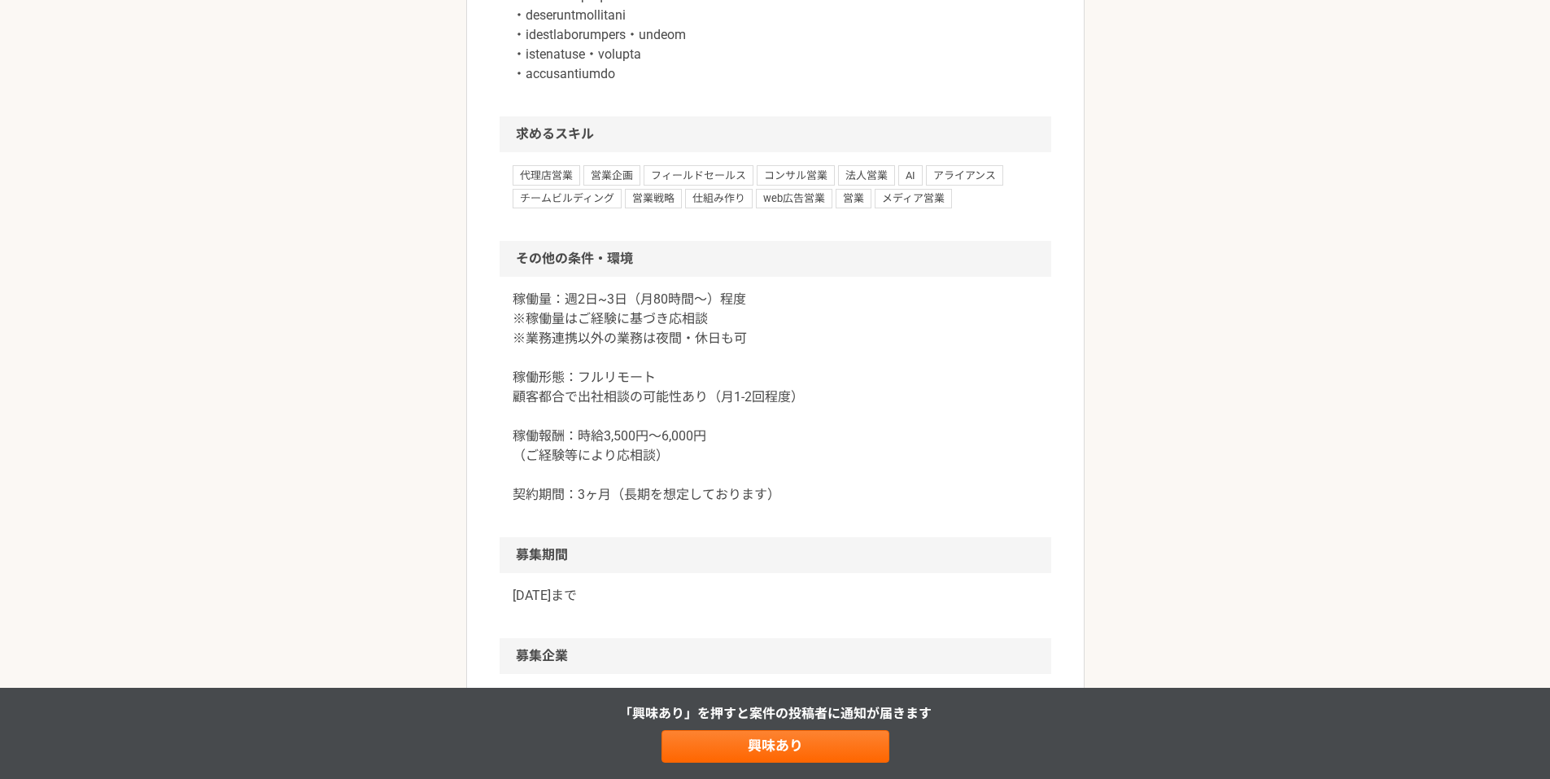
scroll to position [1953, 0]
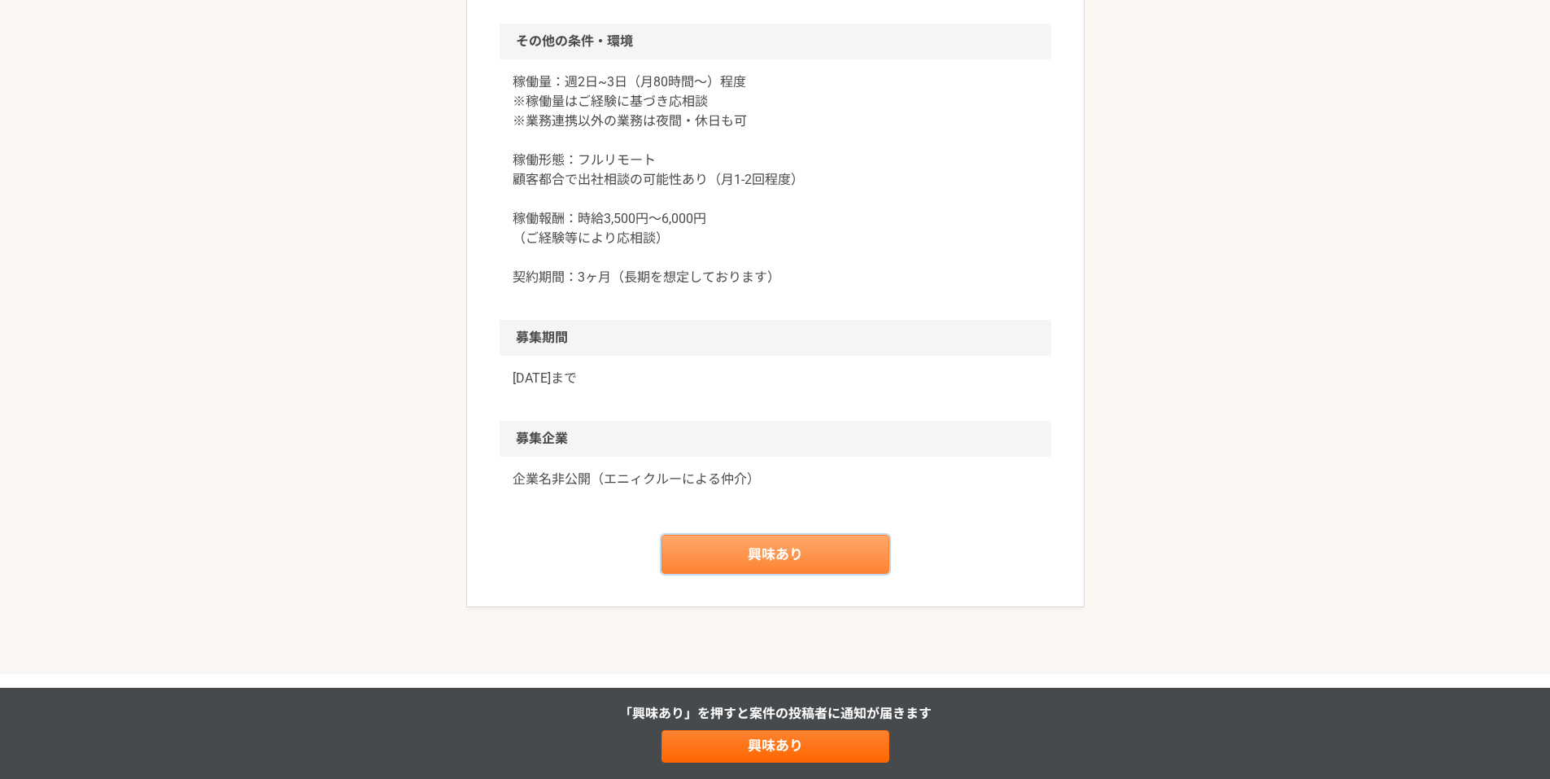
click at [841, 574] on link "興味あり" at bounding box center [776, 554] width 228 height 39
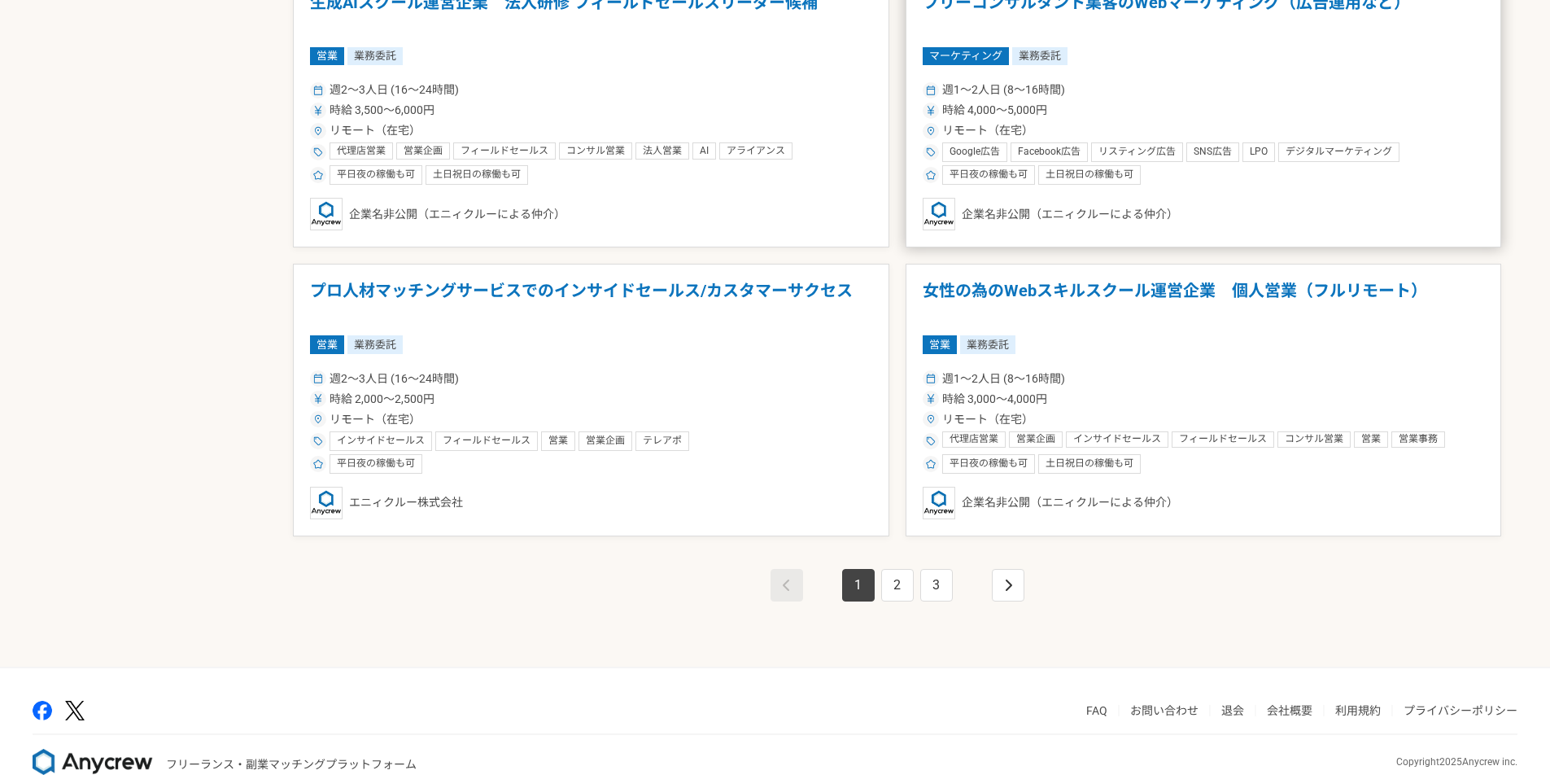
scroll to position [2763, 0]
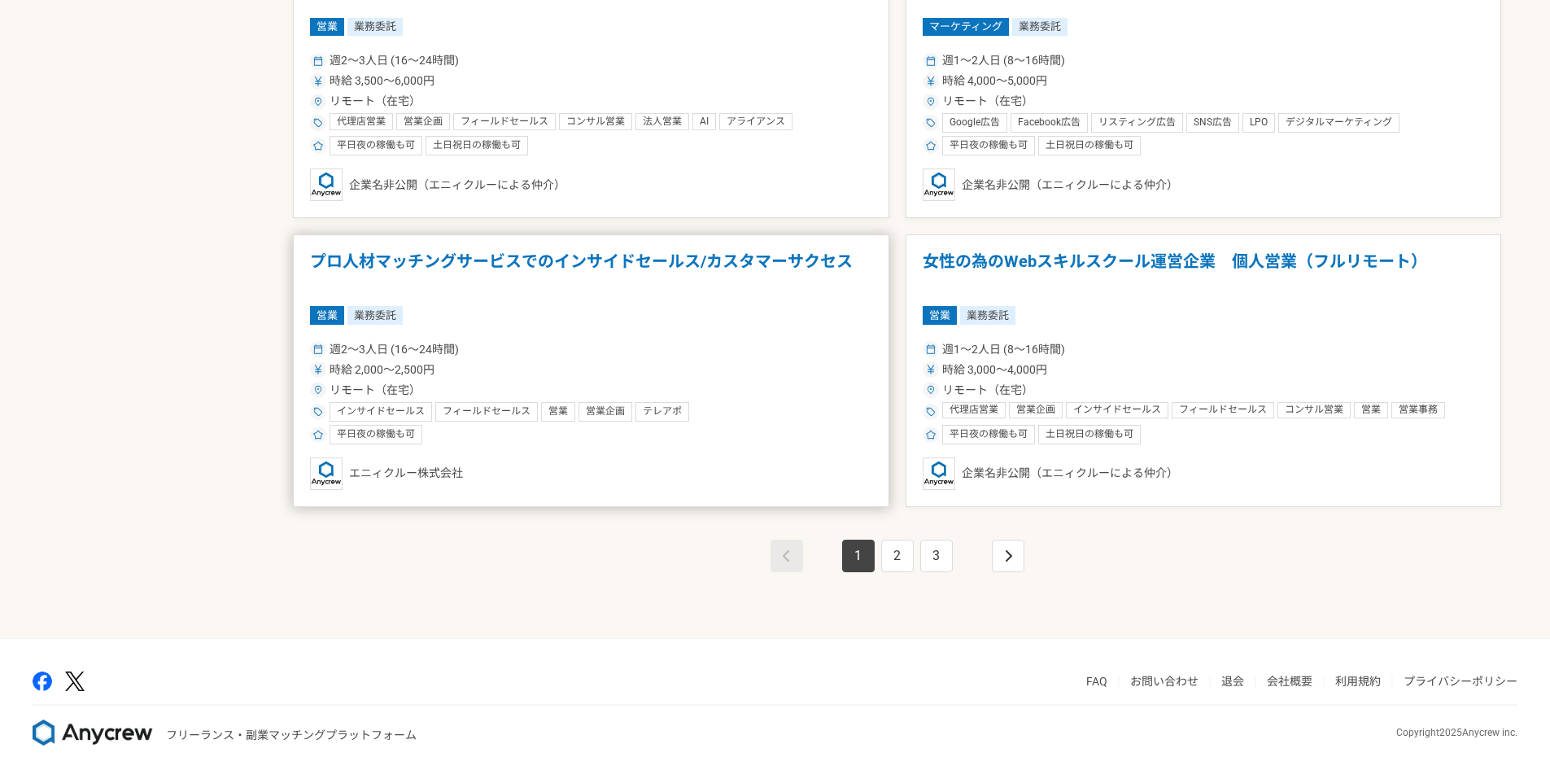
click at [330, 474] on img at bounding box center [326, 473] width 33 height 33
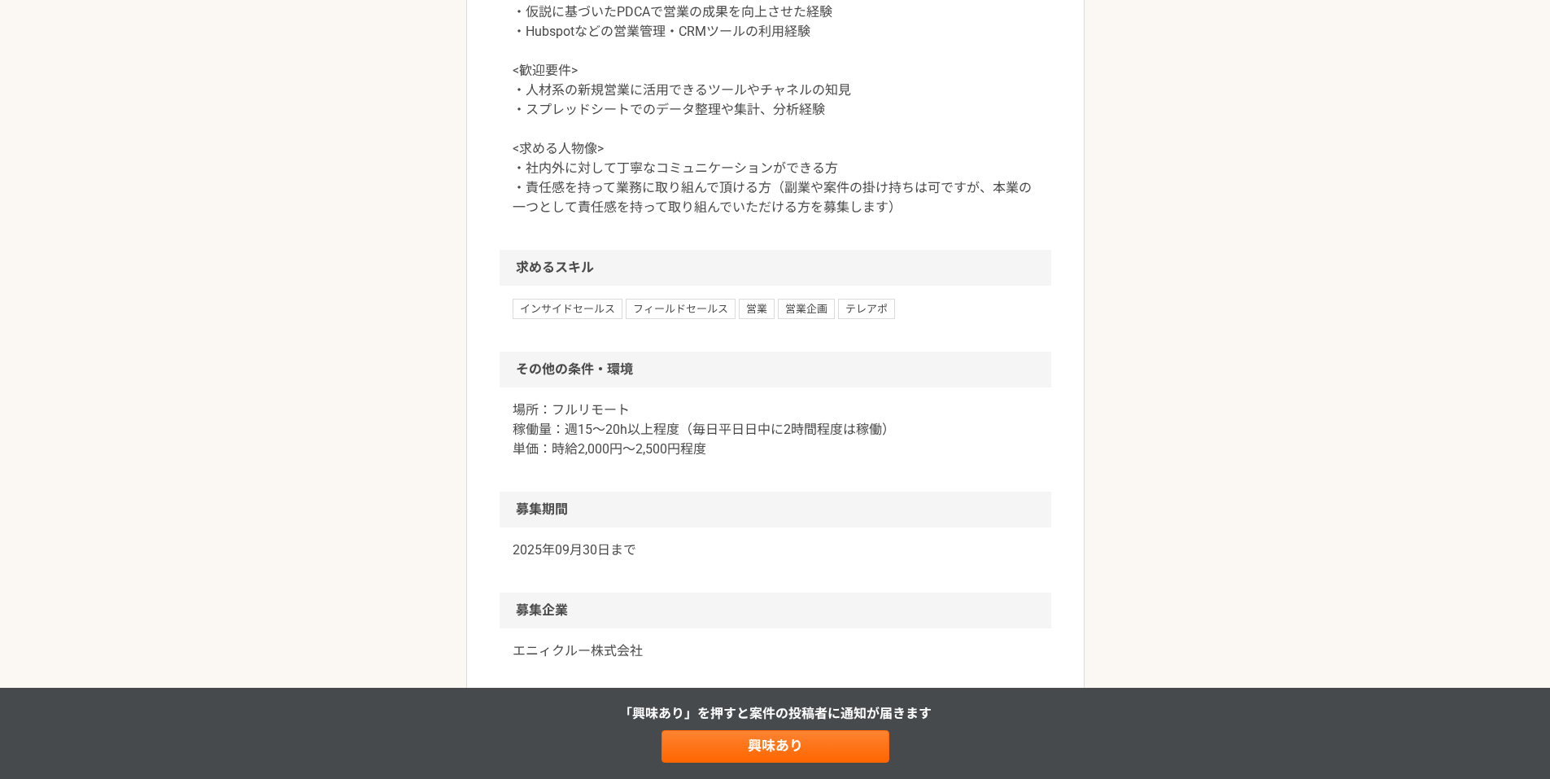
scroll to position [1302, 0]
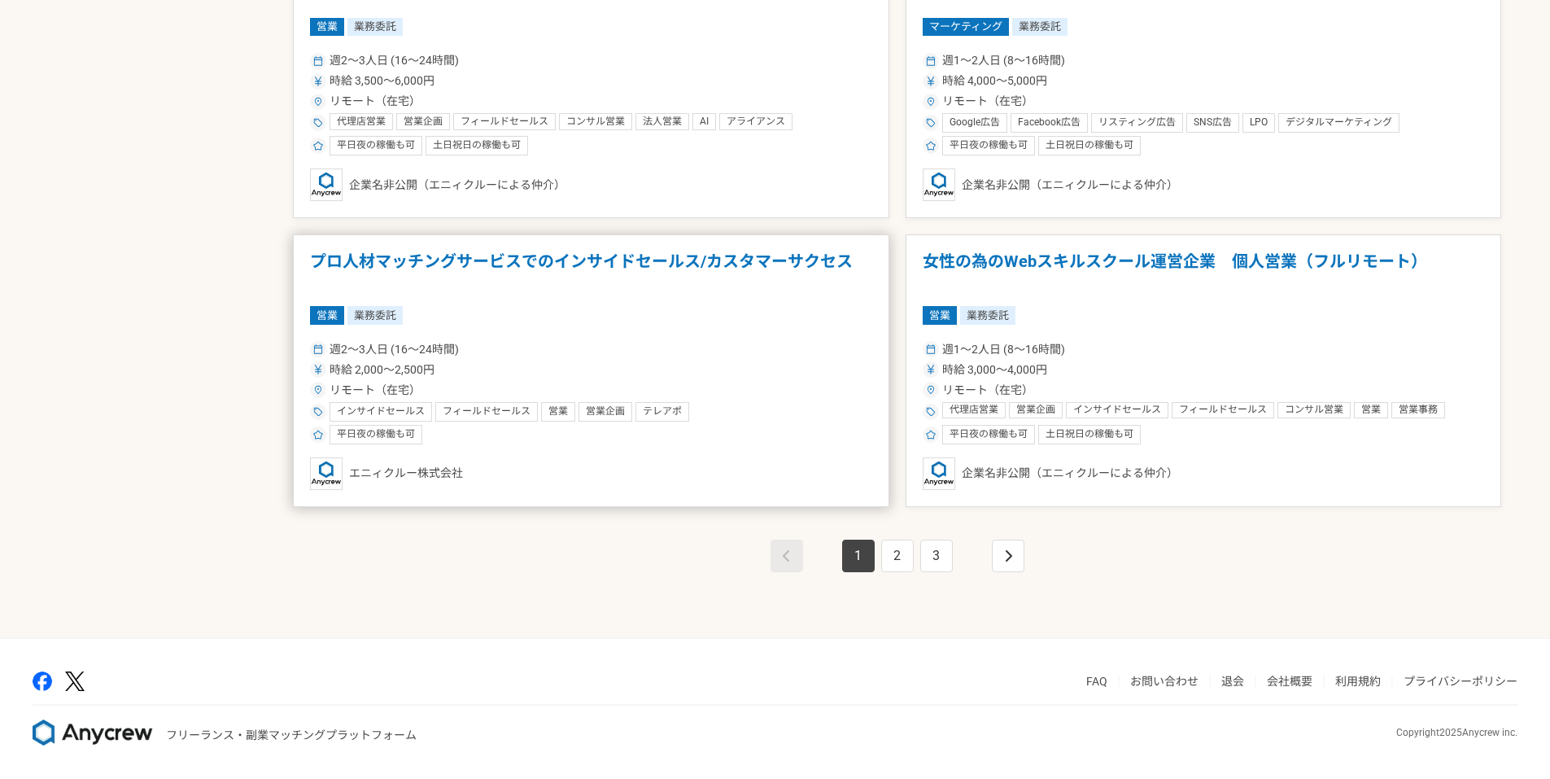
scroll to position [2545, 0]
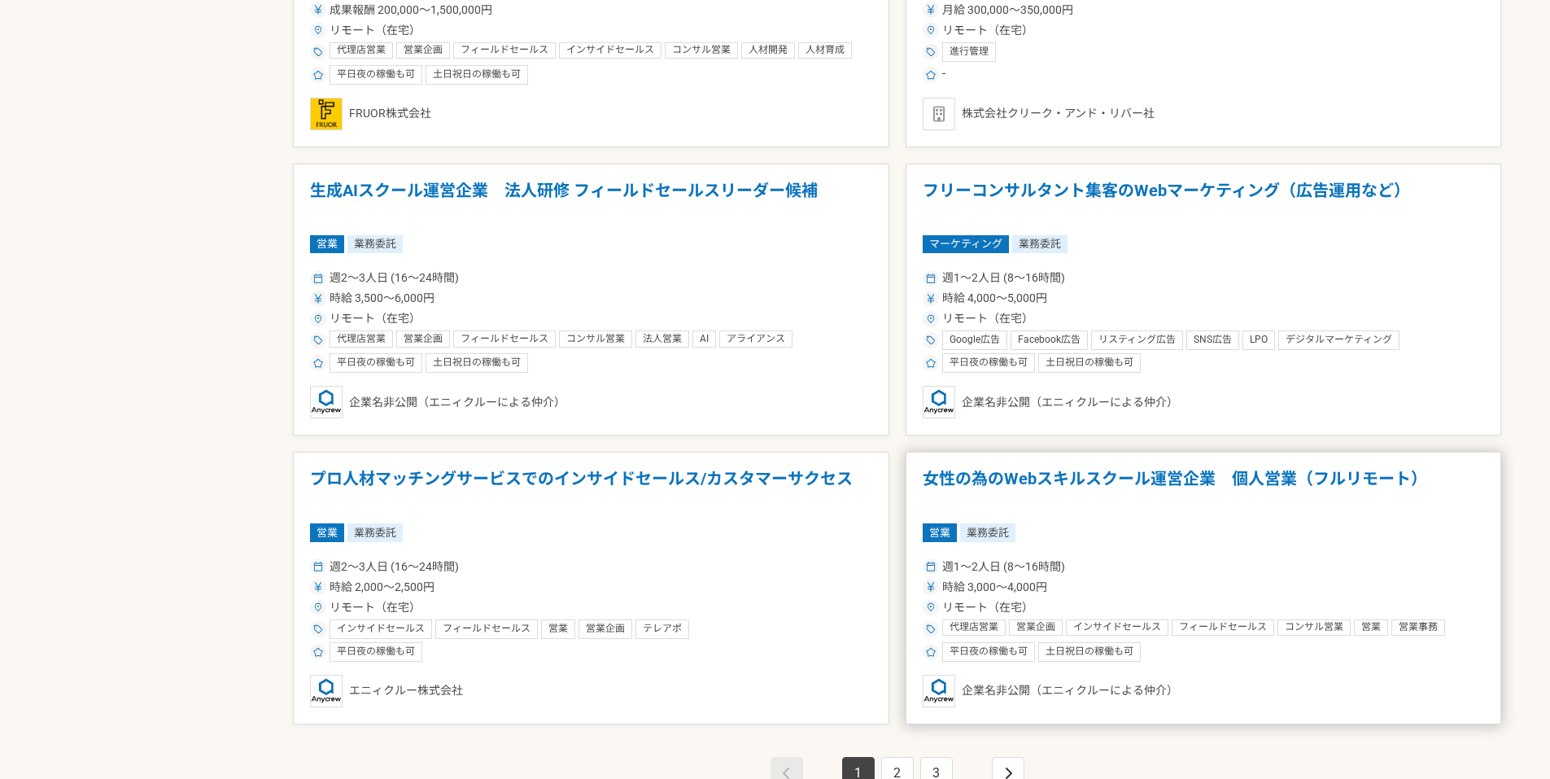
click at [936, 688] on img at bounding box center [939, 691] width 33 height 33
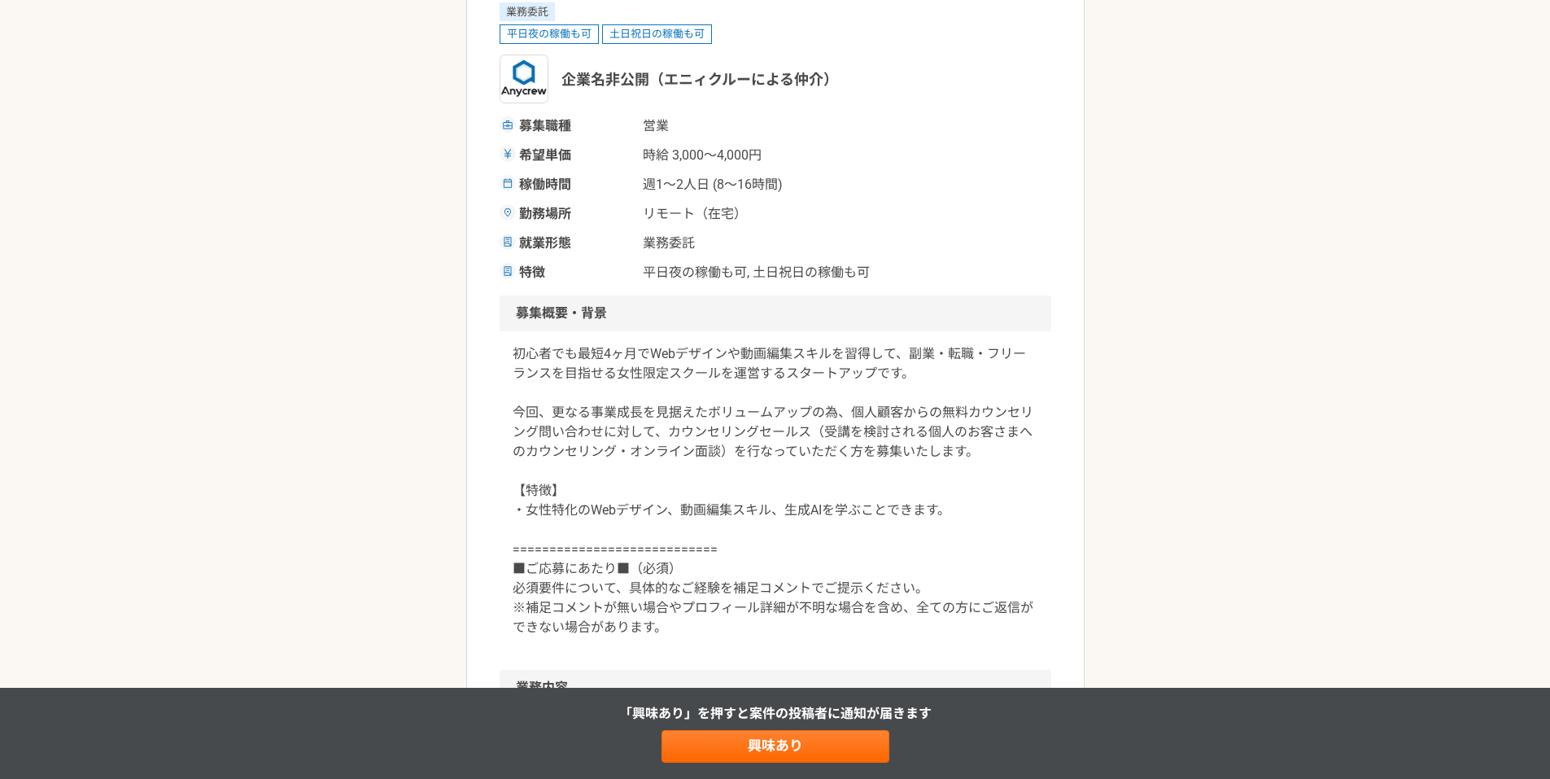
scroll to position [217, 0]
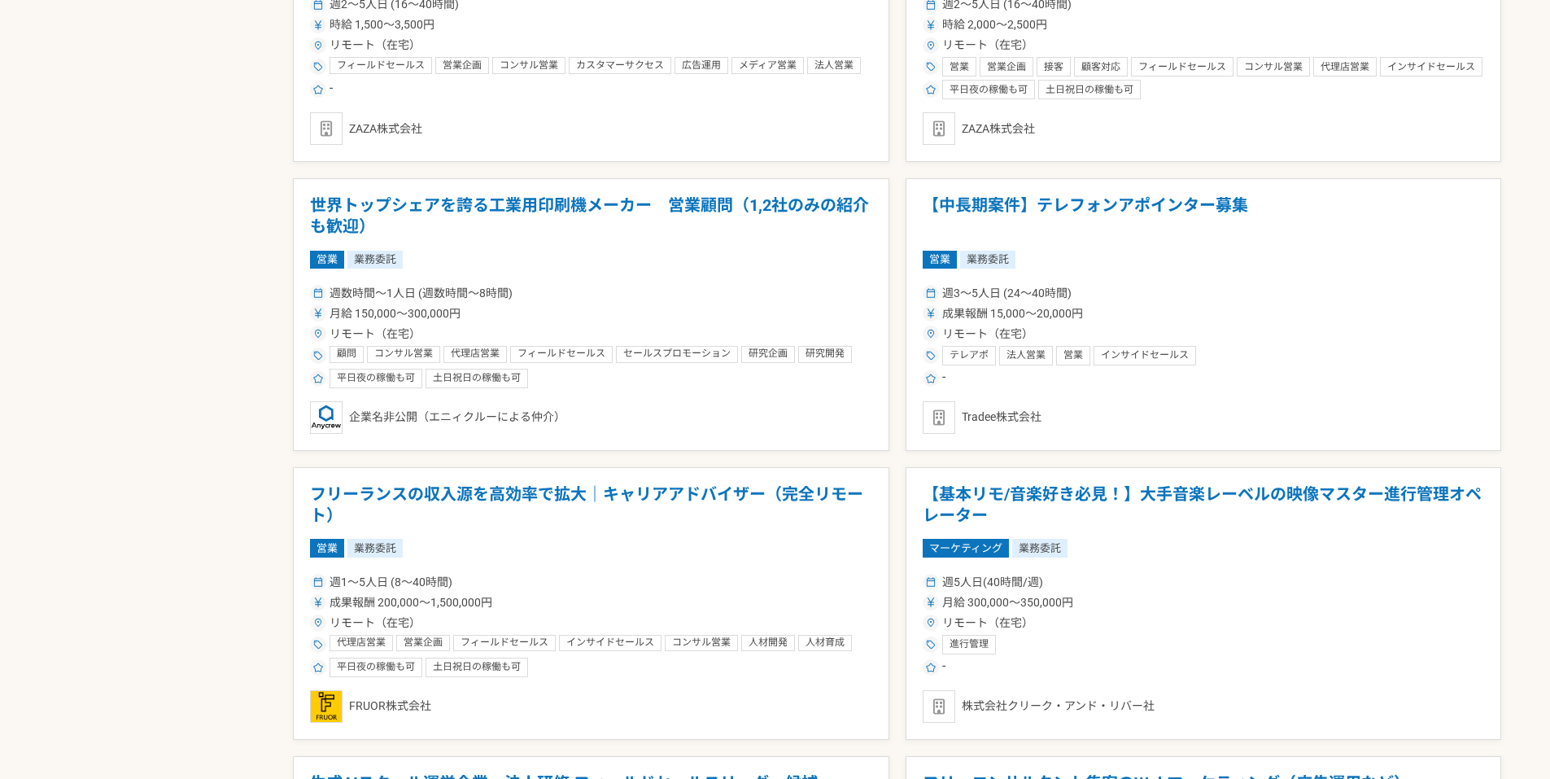
scroll to position [2604, 0]
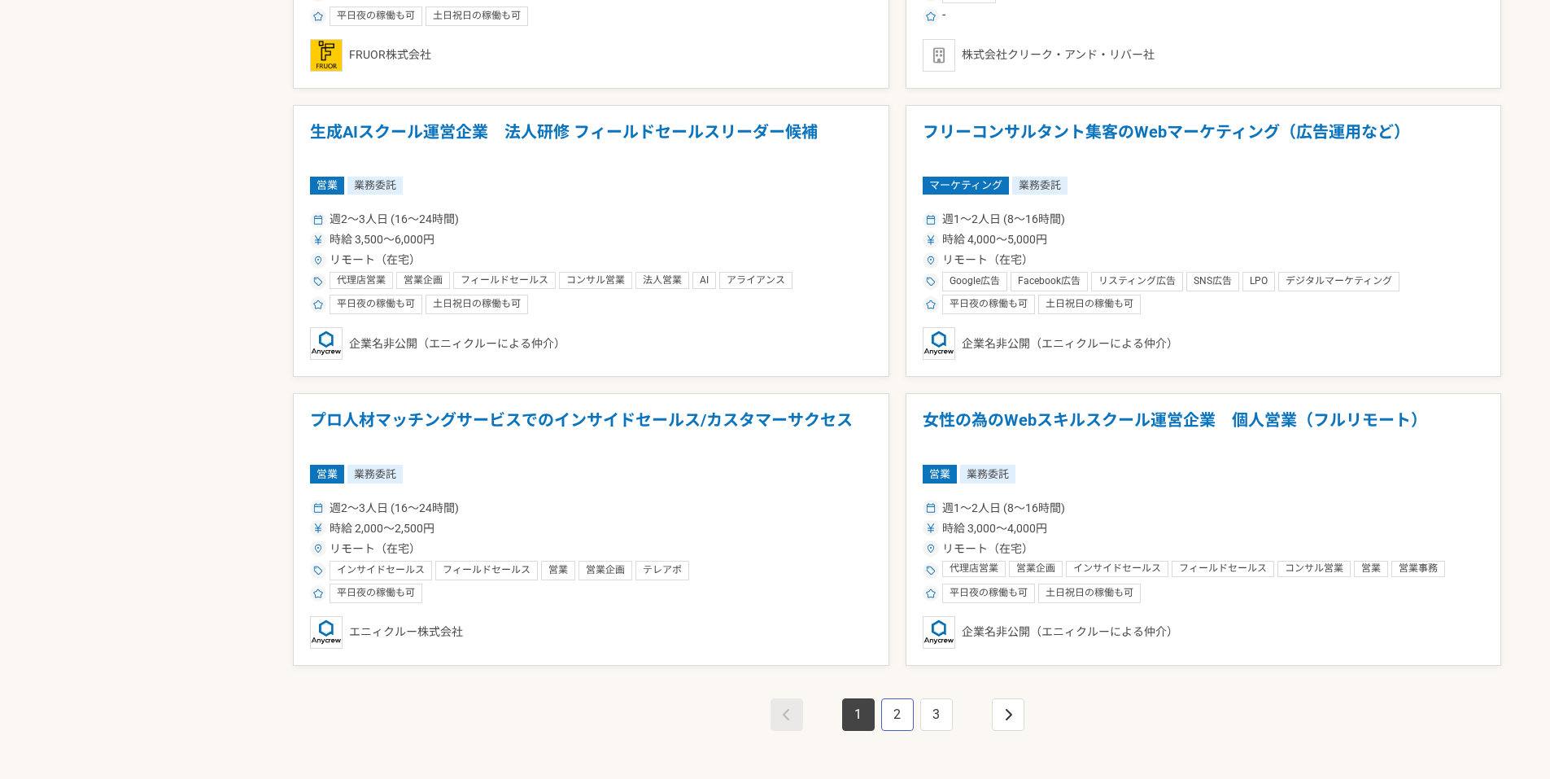
click at [896, 723] on link "2" at bounding box center [897, 714] width 33 height 33
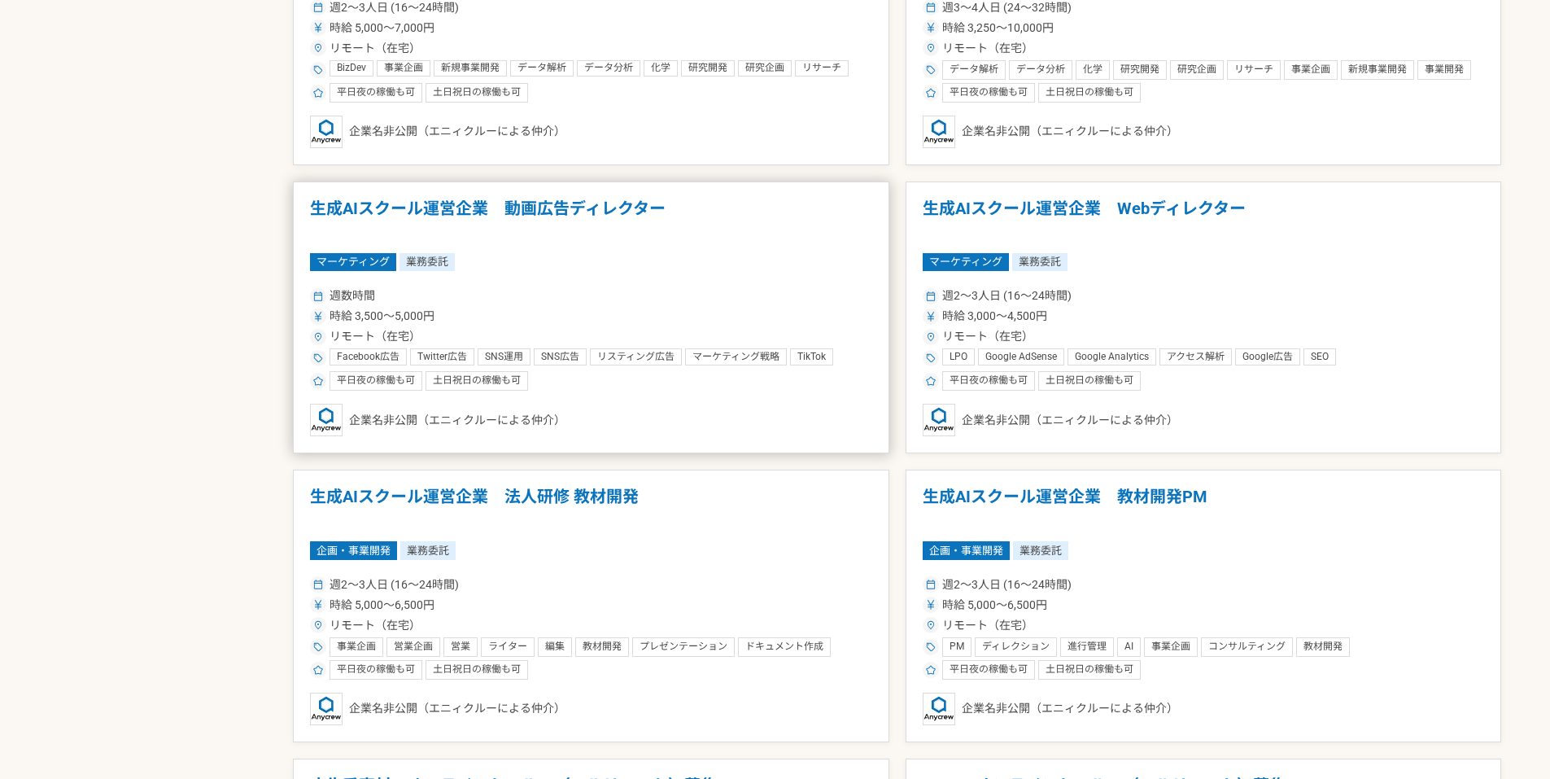
scroll to position [1519, 0]
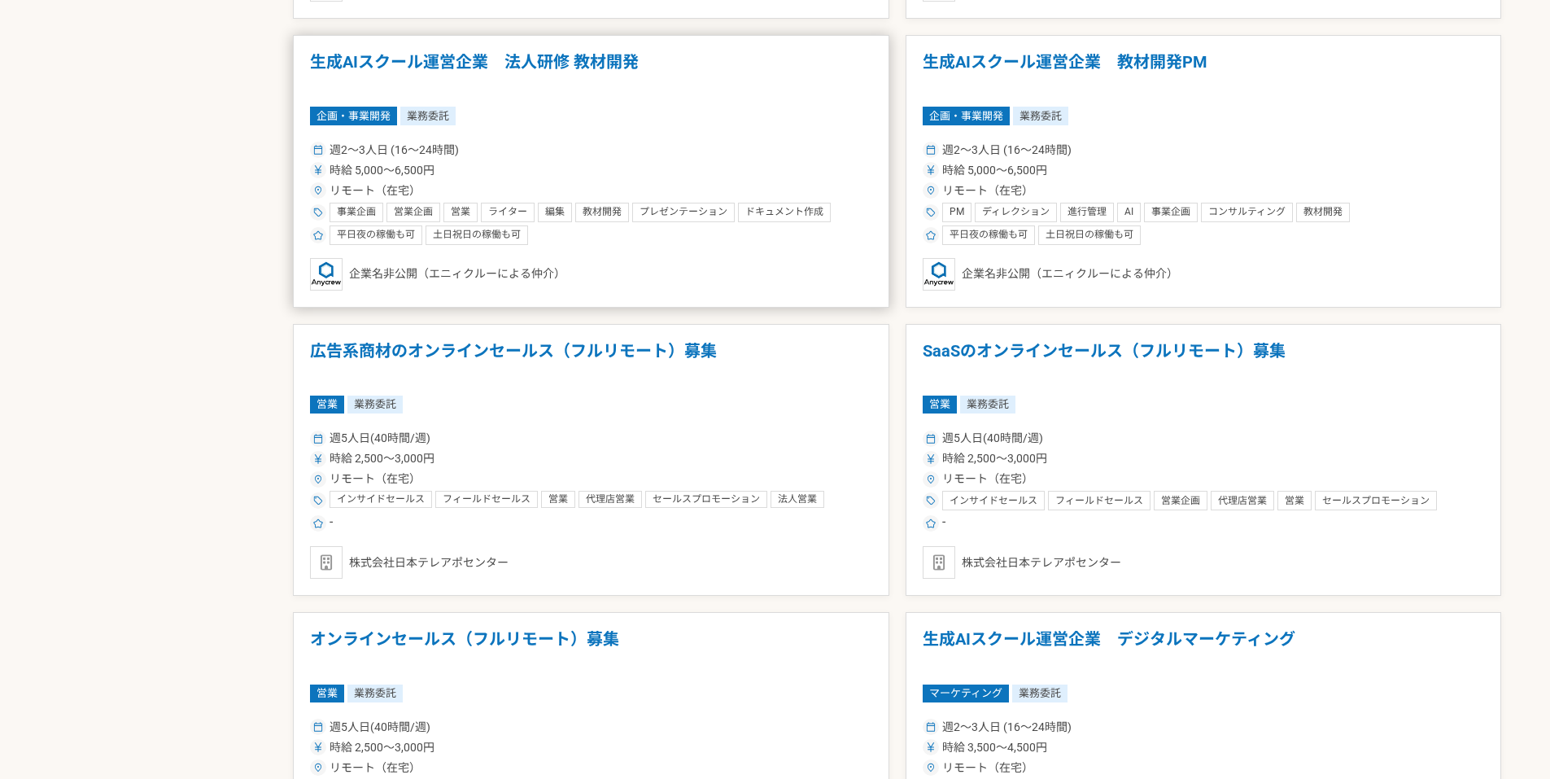
click at [818, 194] on div "リモート（在宅）" at bounding box center [591, 190] width 562 height 17
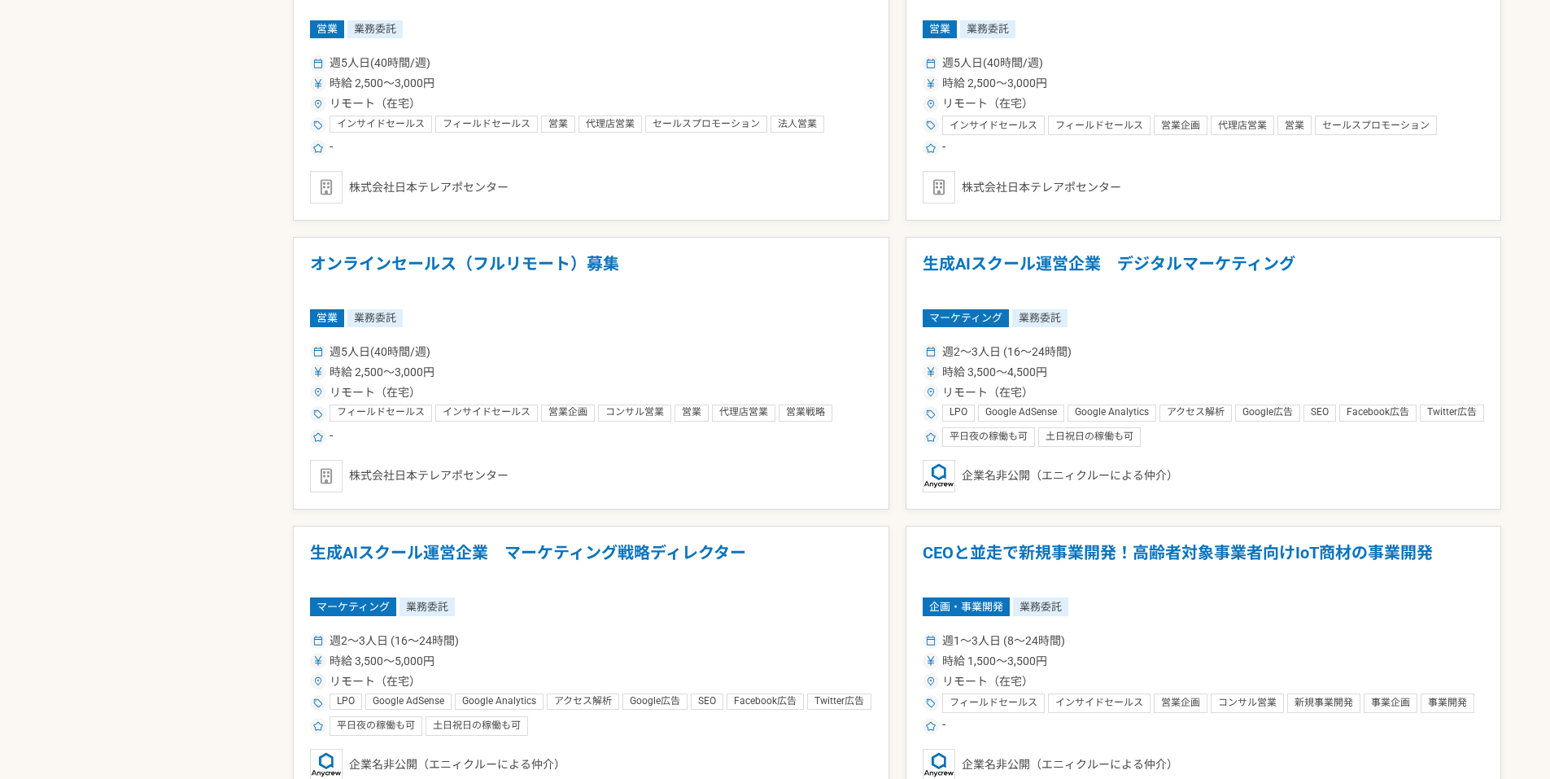
scroll to position [2112, 0]
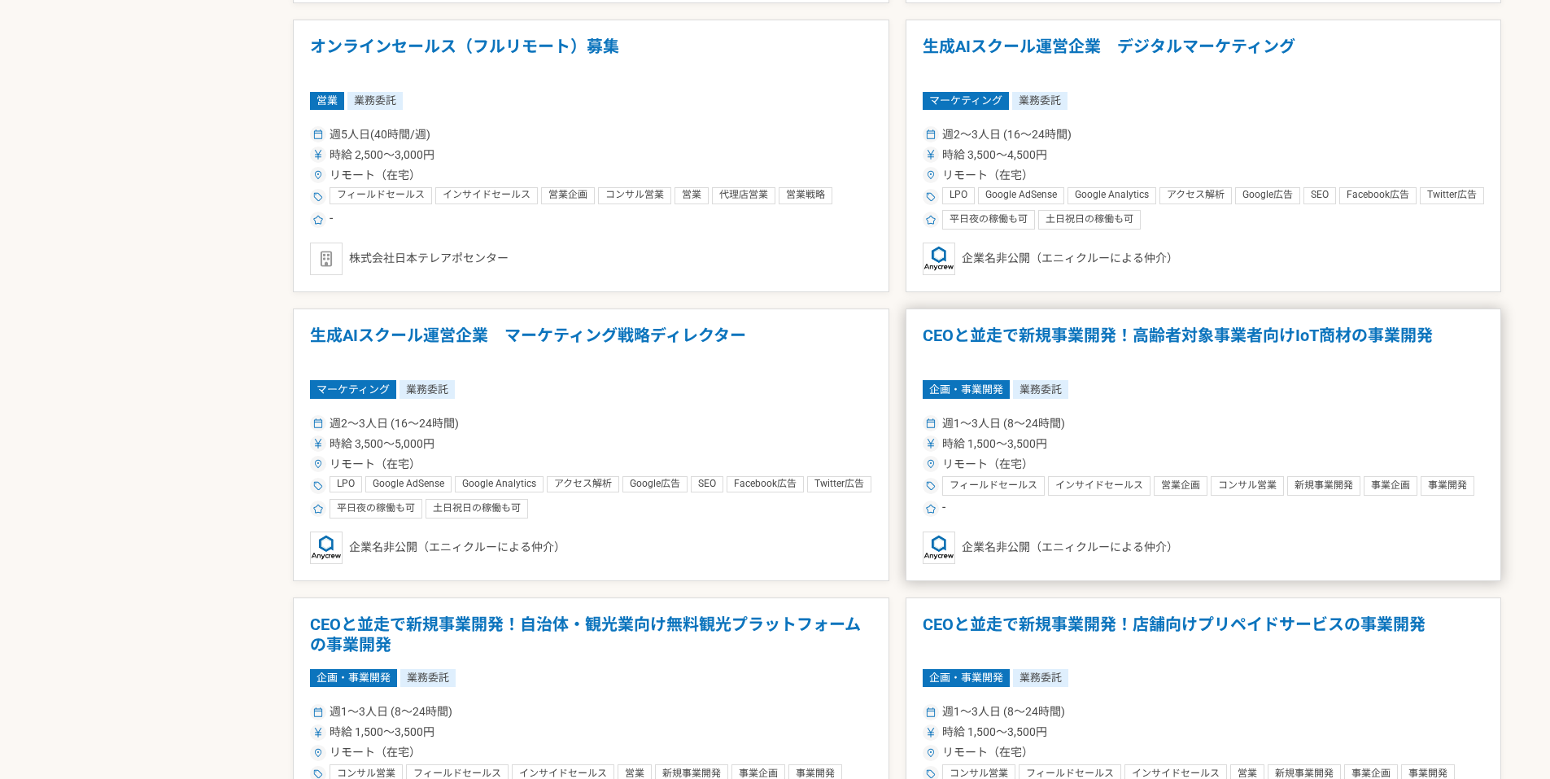
click at [1247, 445] on div "時給 1,500〜3,500円" at bounding box center [1204, 443] width 562 height 17
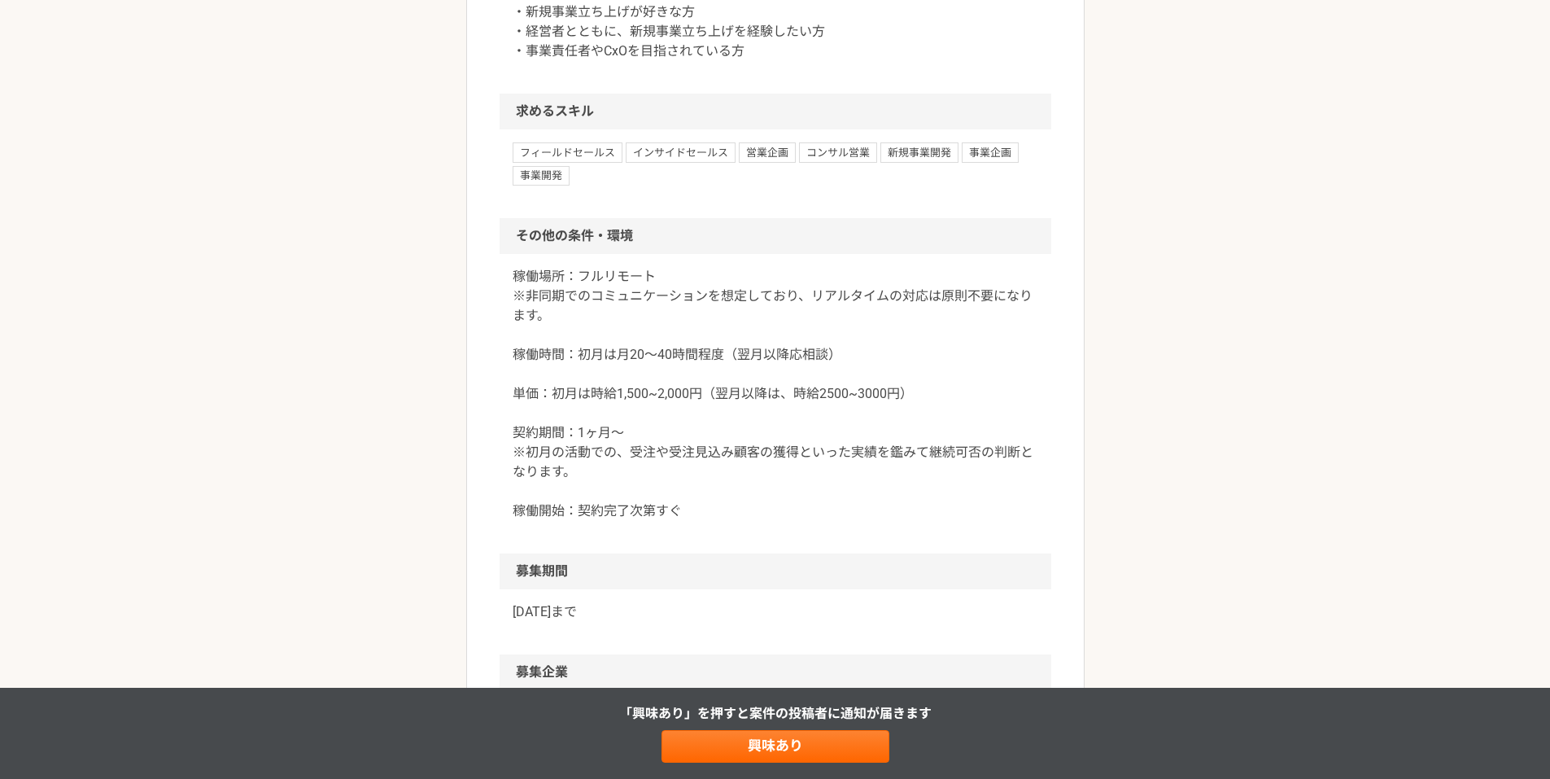
scroll to position [1519, 0]
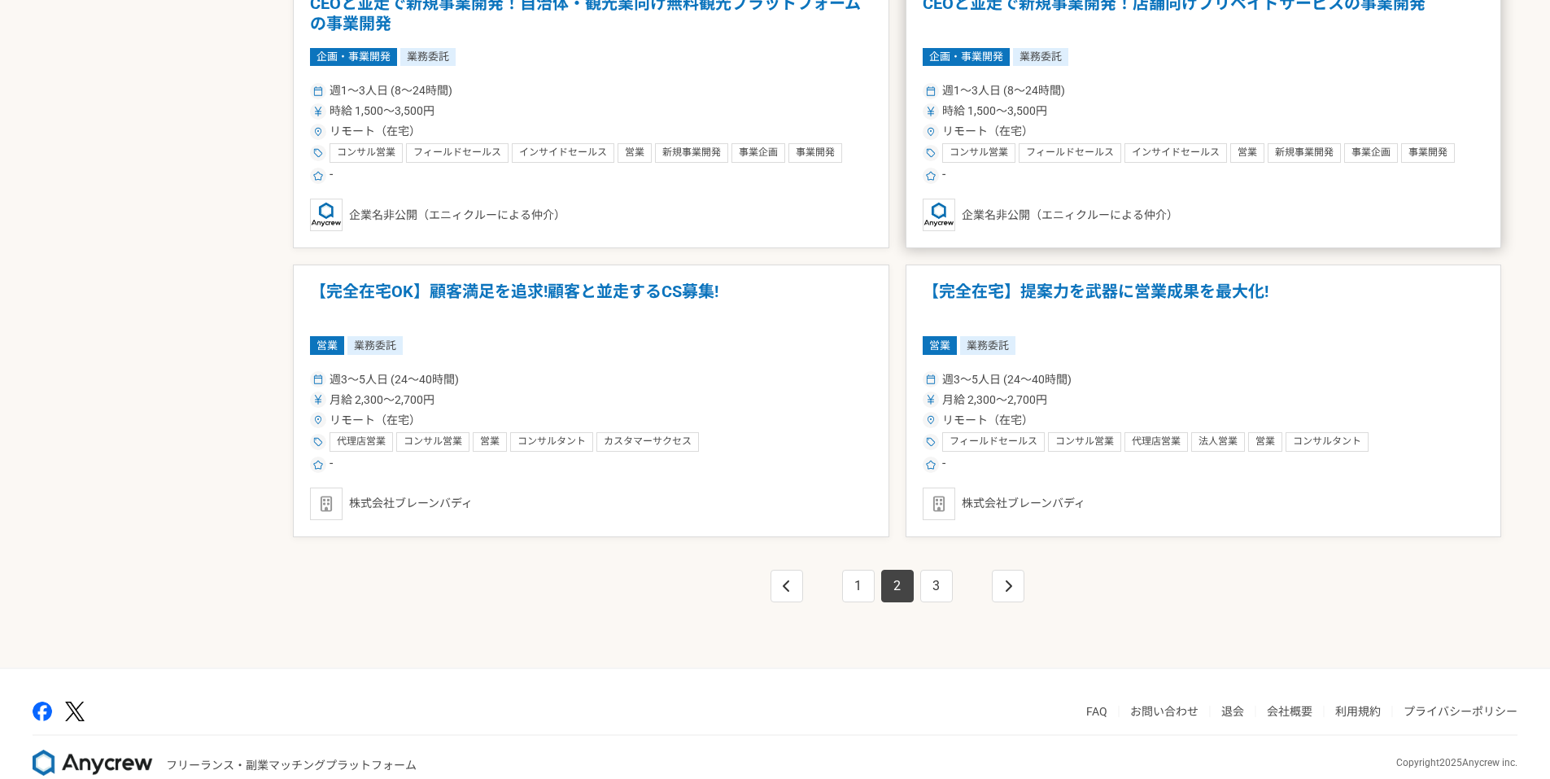
scroll to position [2763, 0]
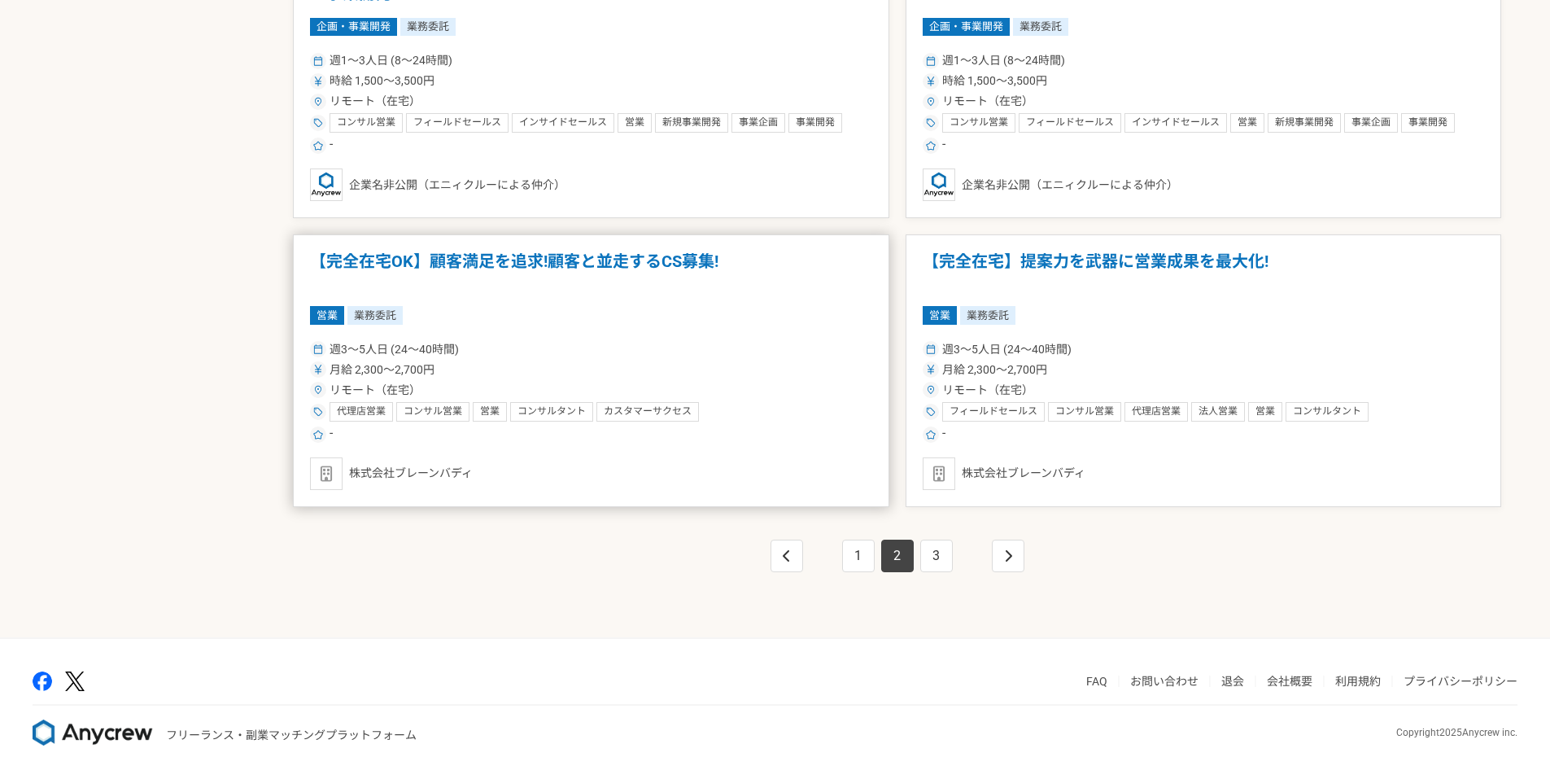
click at [330, 464] on img at bounding box center [326, 473] width 33 height 33
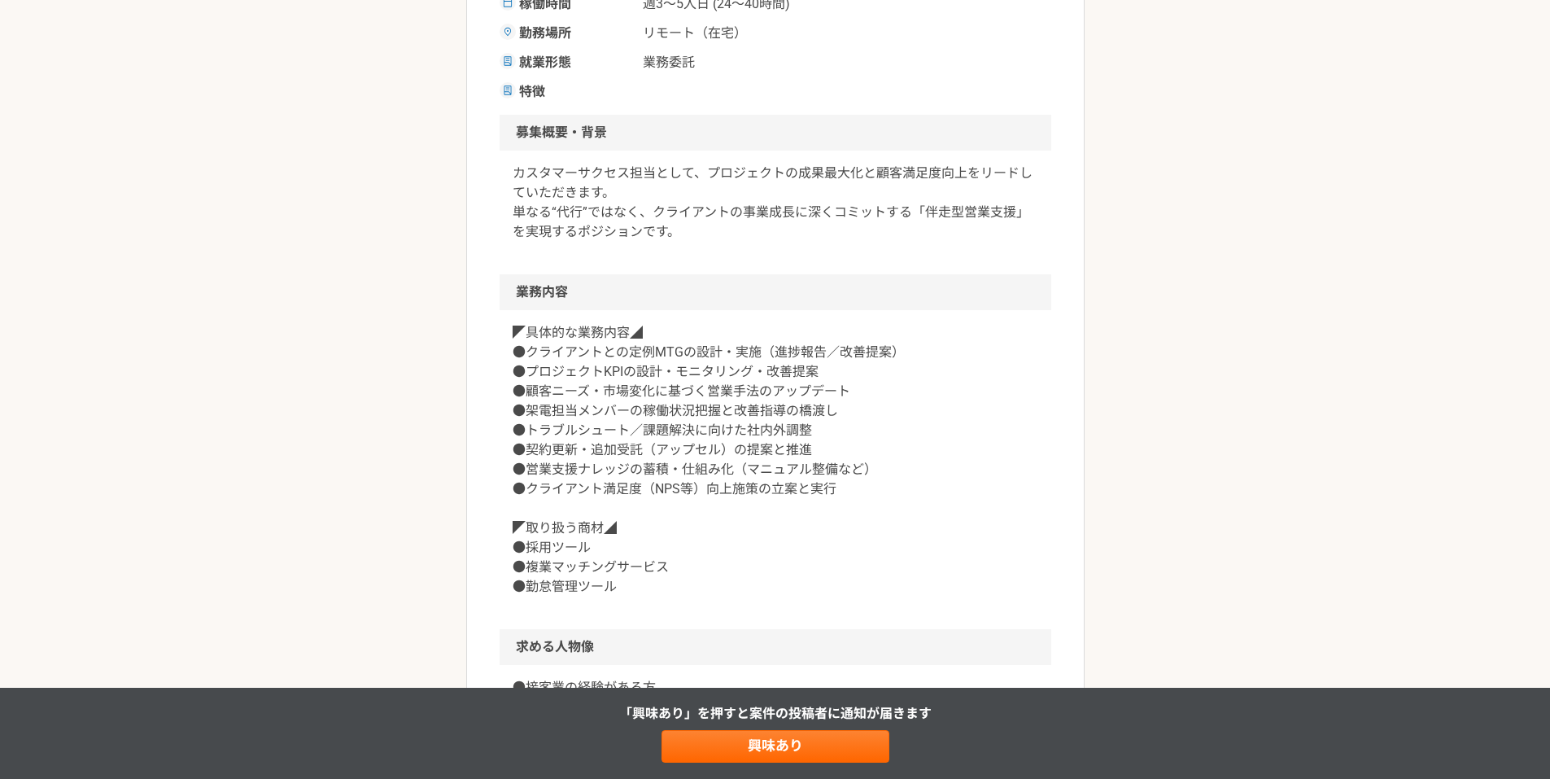
scroll to position [209, 0]
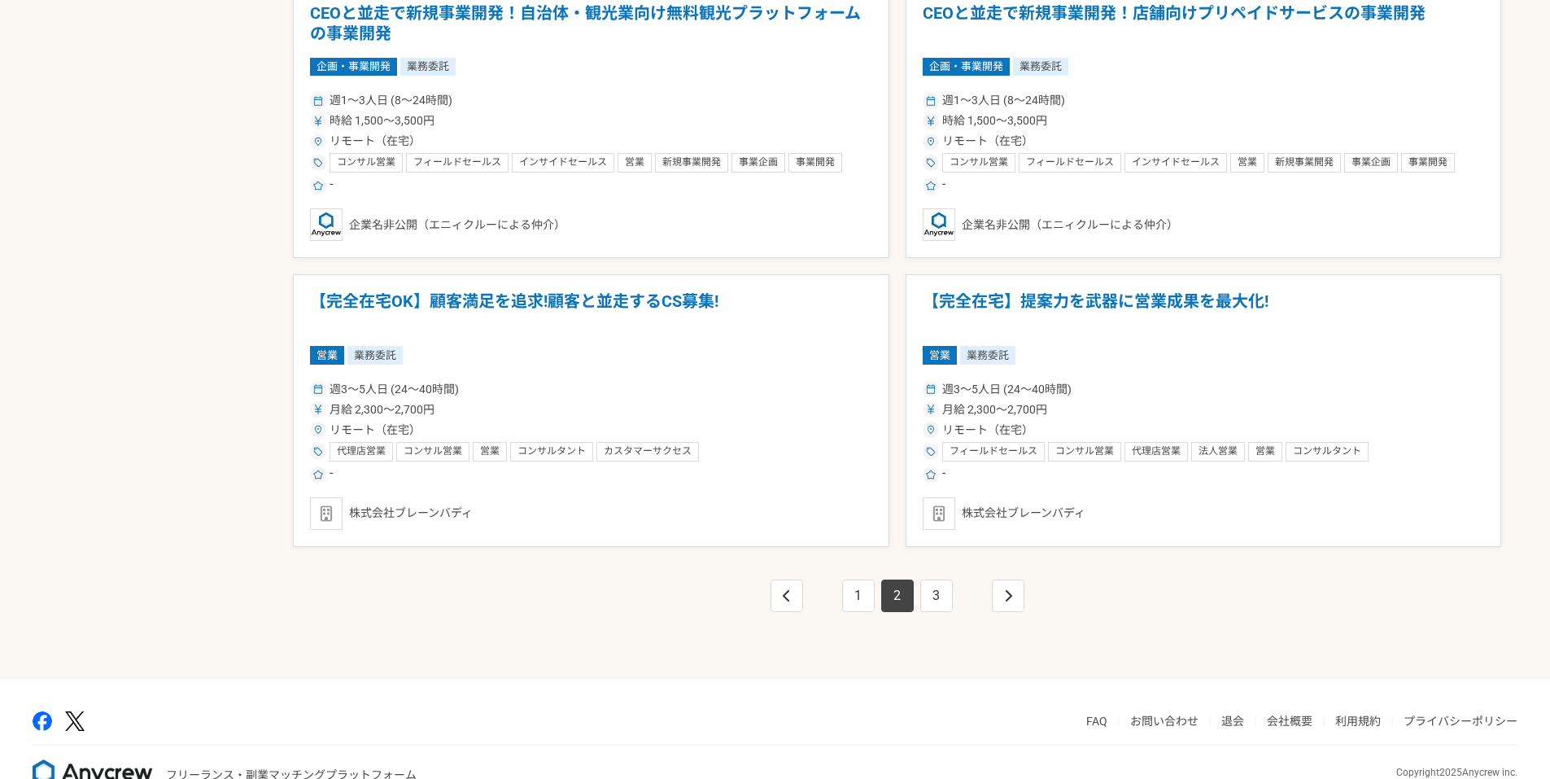
scroll to position [2763, 0]
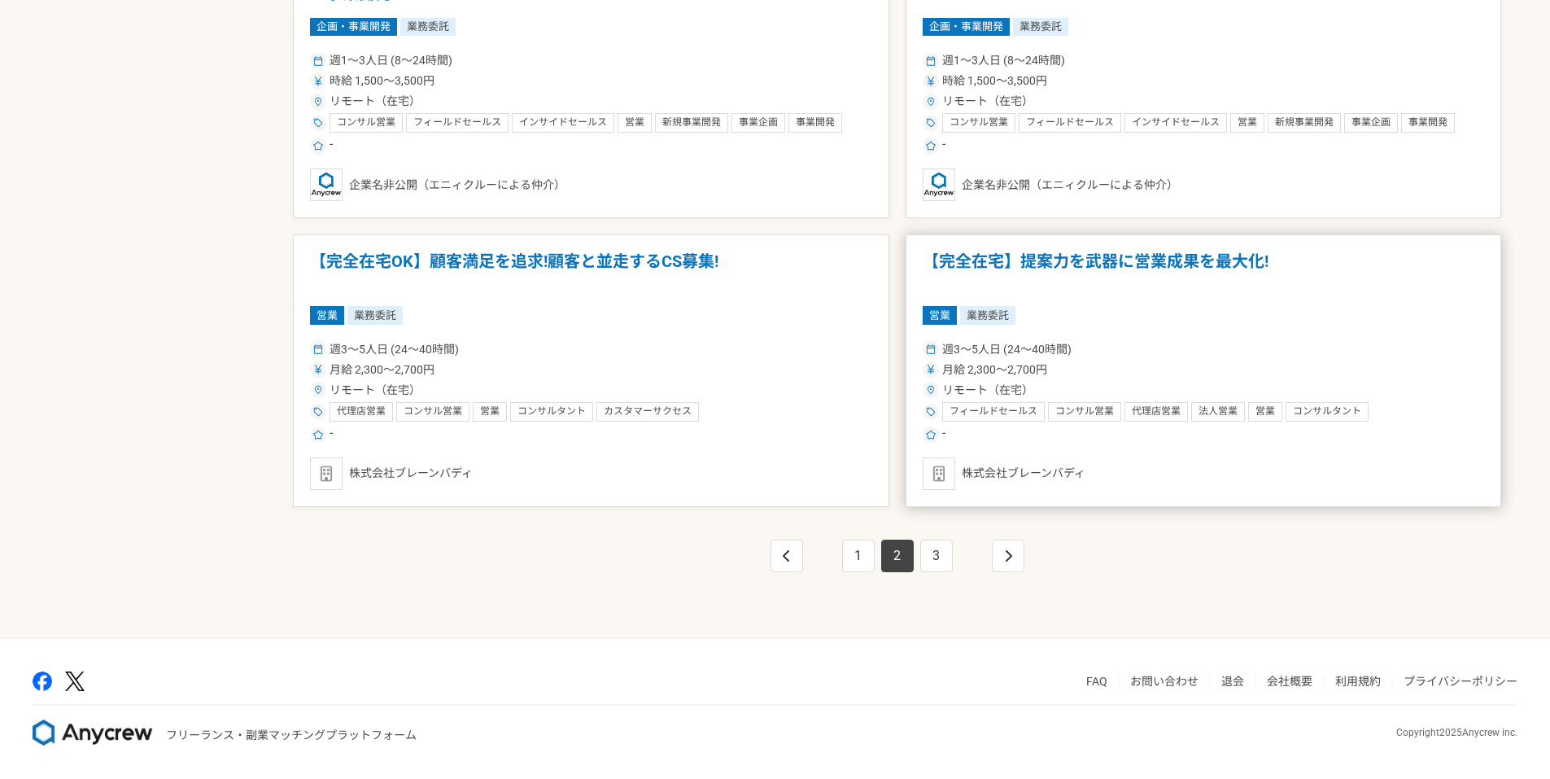
click at [963, 477] on div "株式会社ブレーンバディ" at bounding box center [1204, 473] width 562 height 33
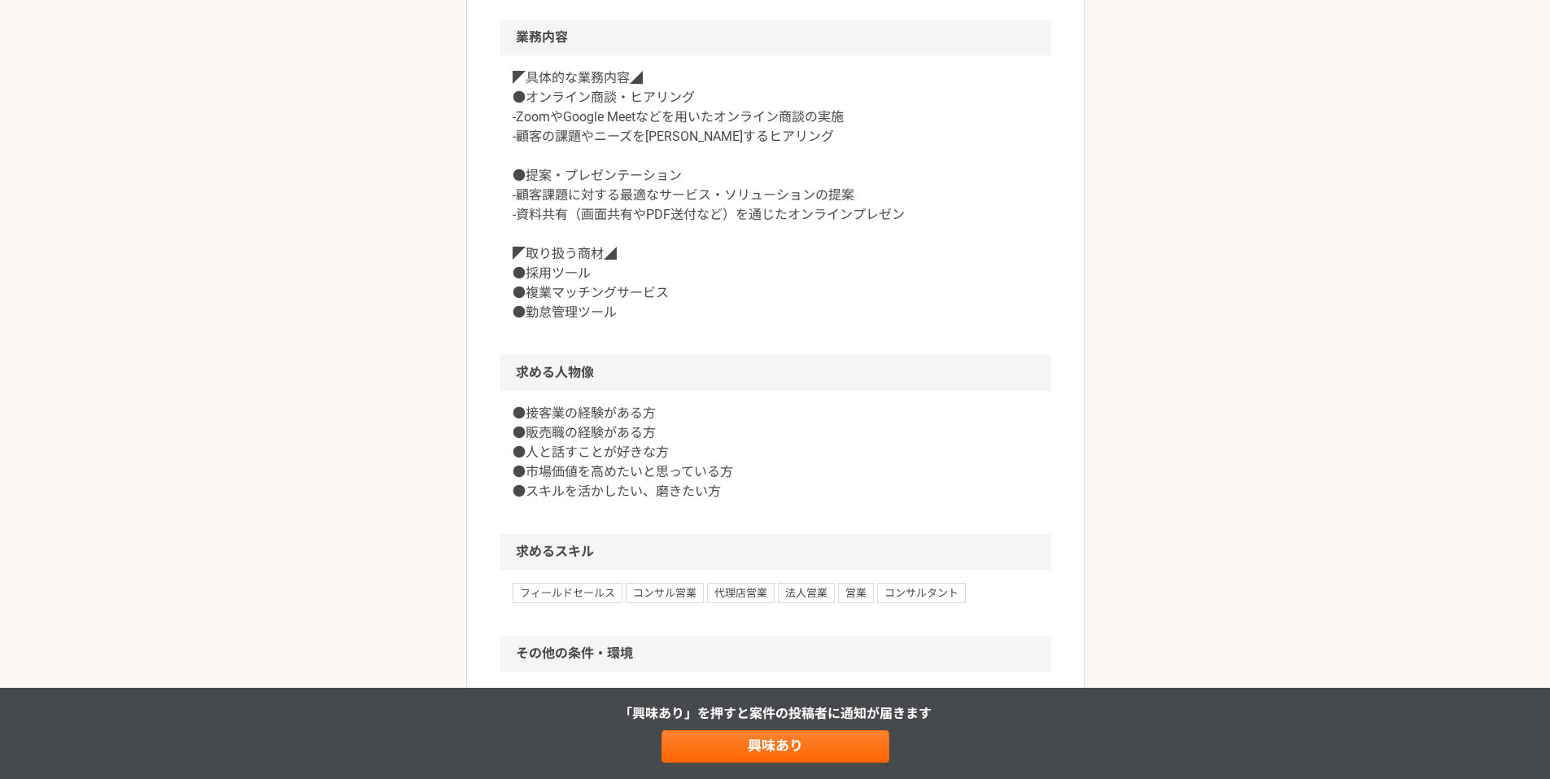
scroll to position [651, 0]
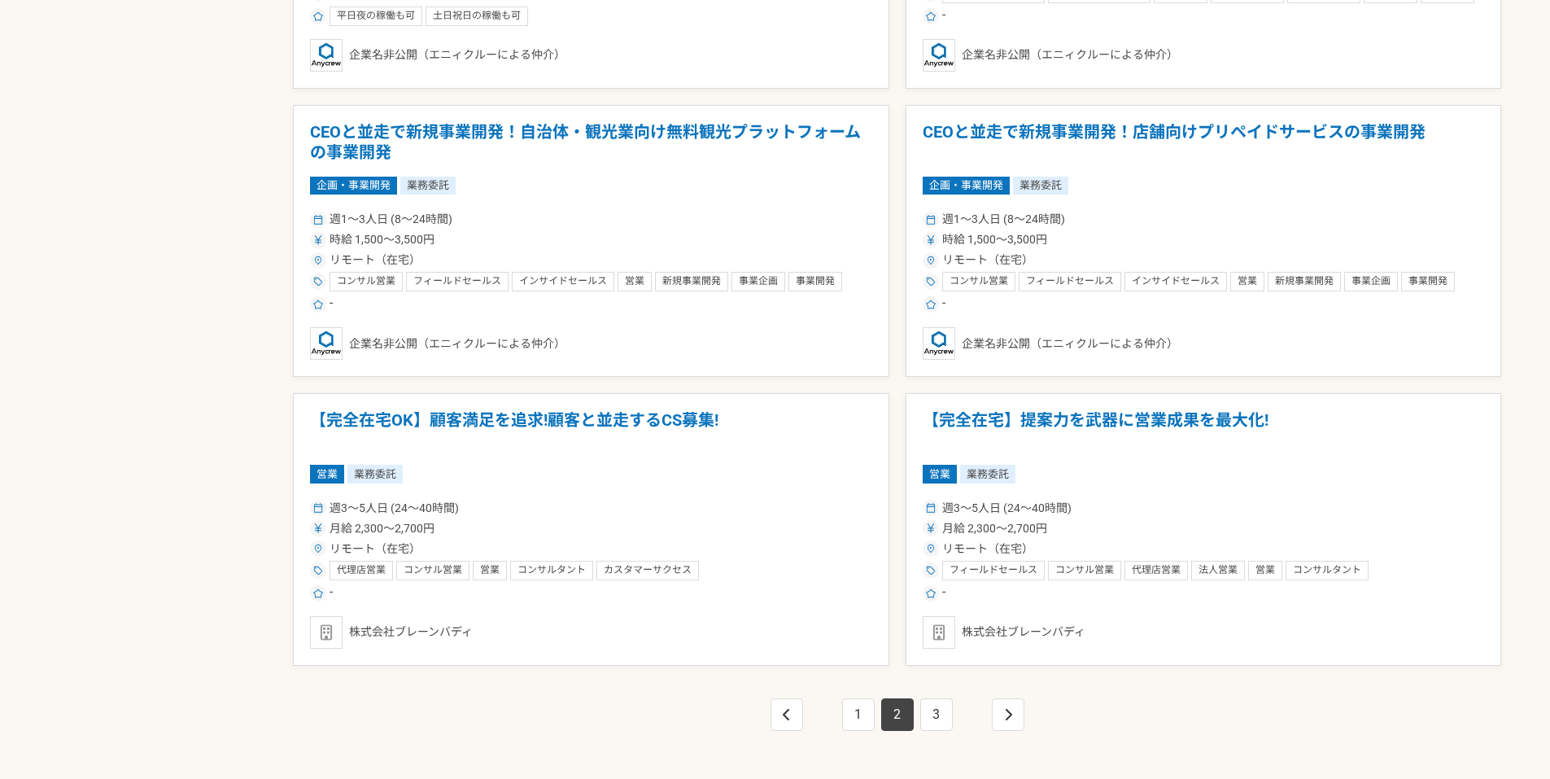
scroll to position [2763, 0]
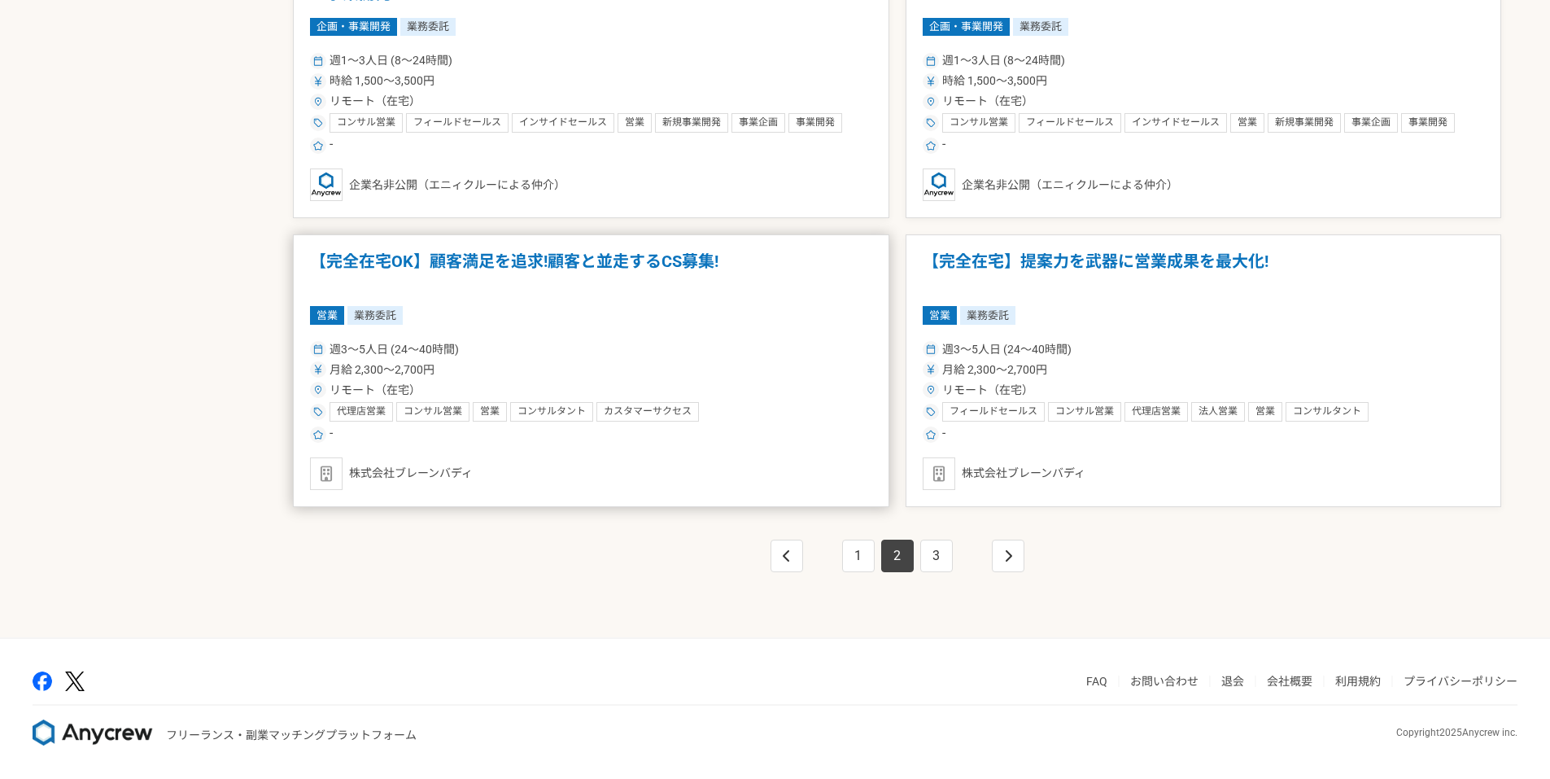
click at [332, 465] on img at bounding box center [326, 473] width 33 height 33
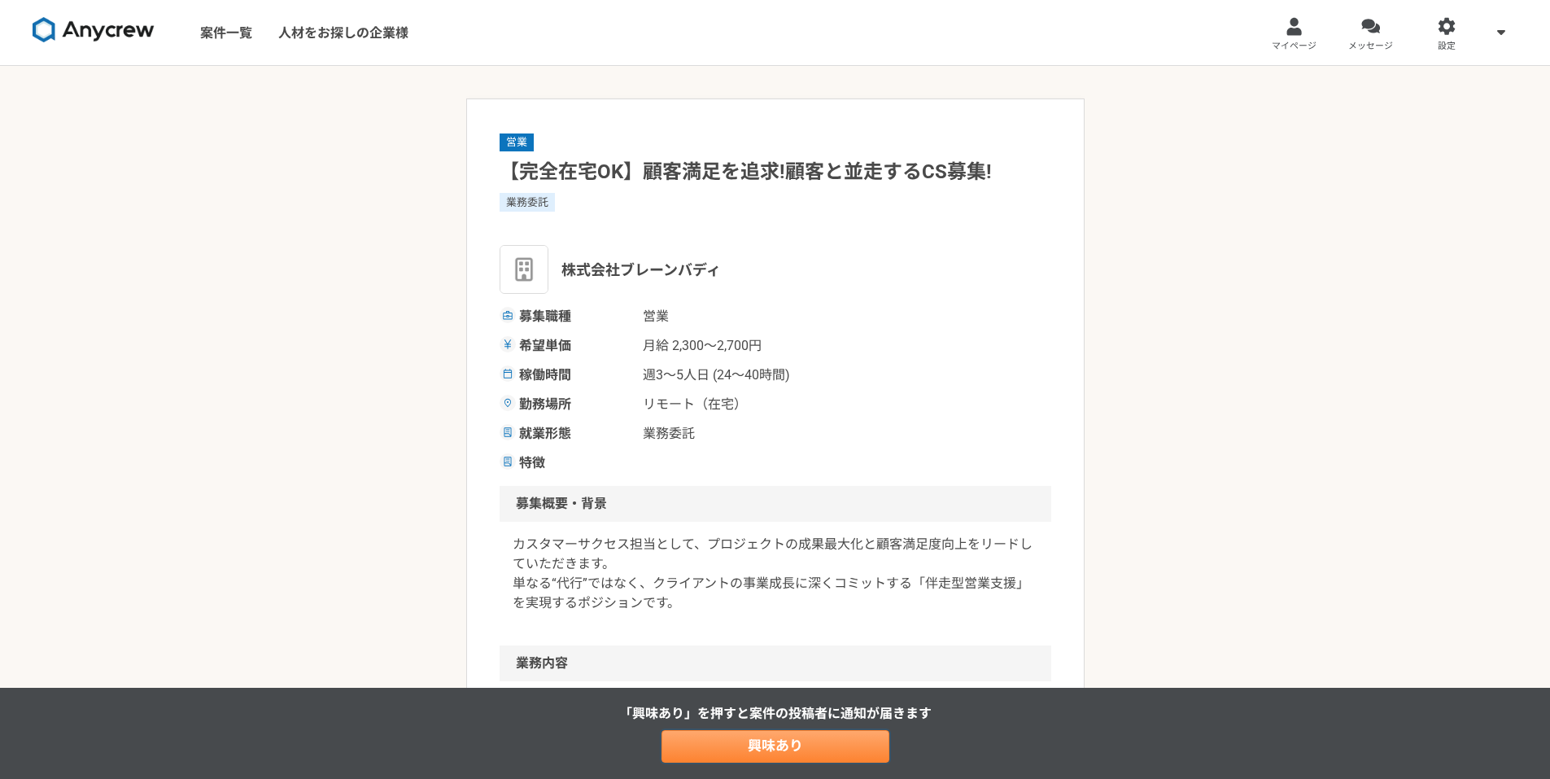
click at [823, 755] on link "興味あり" at bounding box center [776, 746] width 228 height 33
